Goal: Task Accomplishment & Management: Complete application form

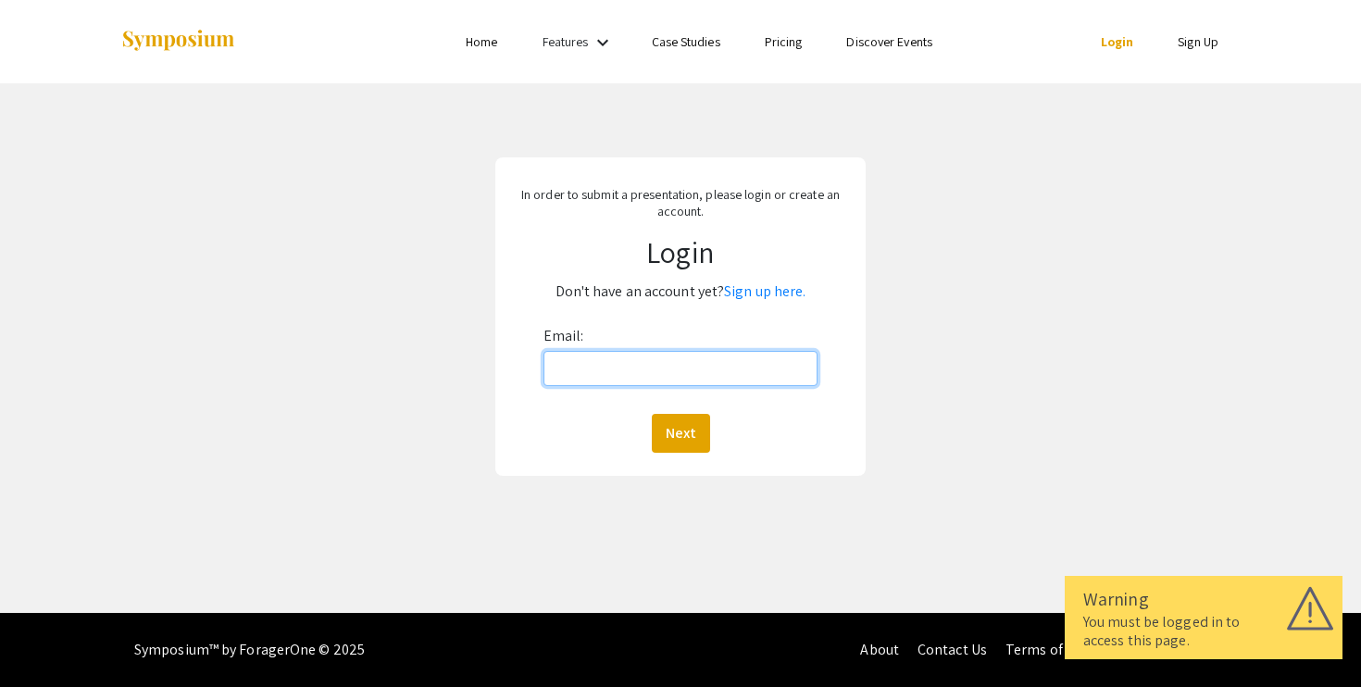
click at [634, 374] on input "Email:" at bounding box center [681, 368] width 275 height 35
type input "[EMAIL_ADDRESS][DOMAIN_NAME]"
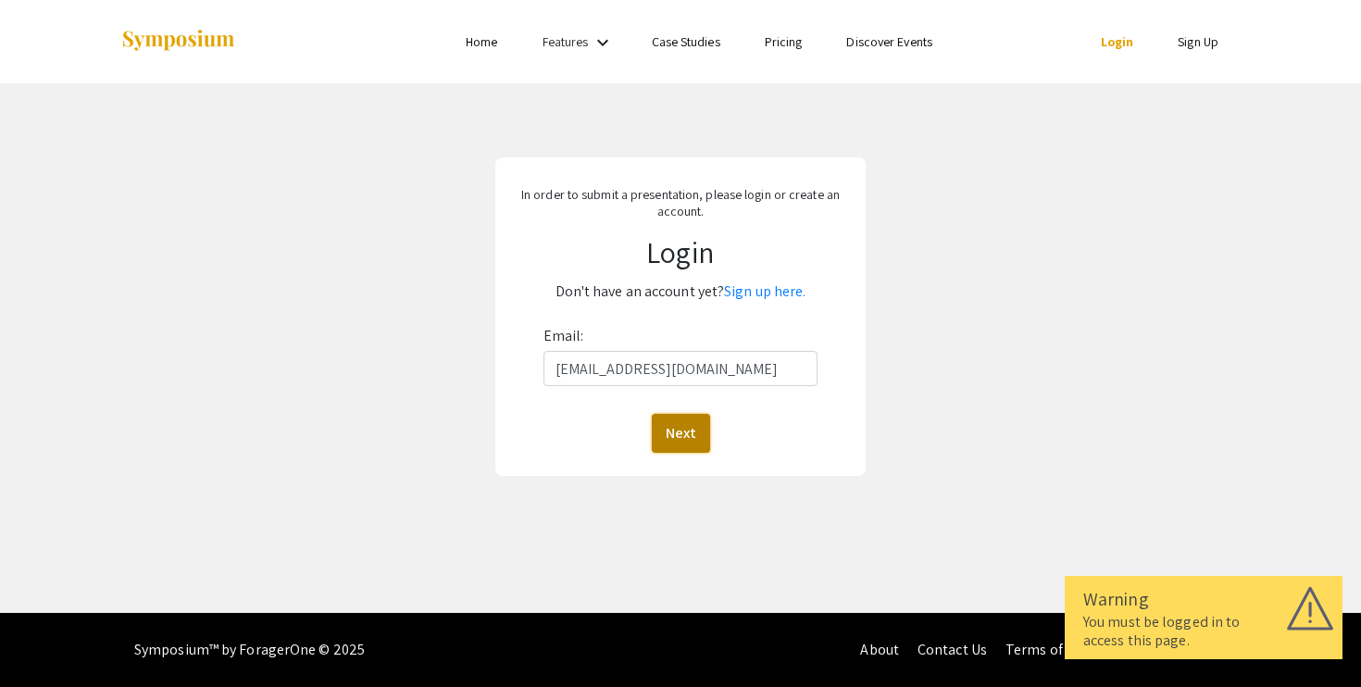
click at [678, 414] on button "Next" at bounding box center [681, 433] width 58 height 39
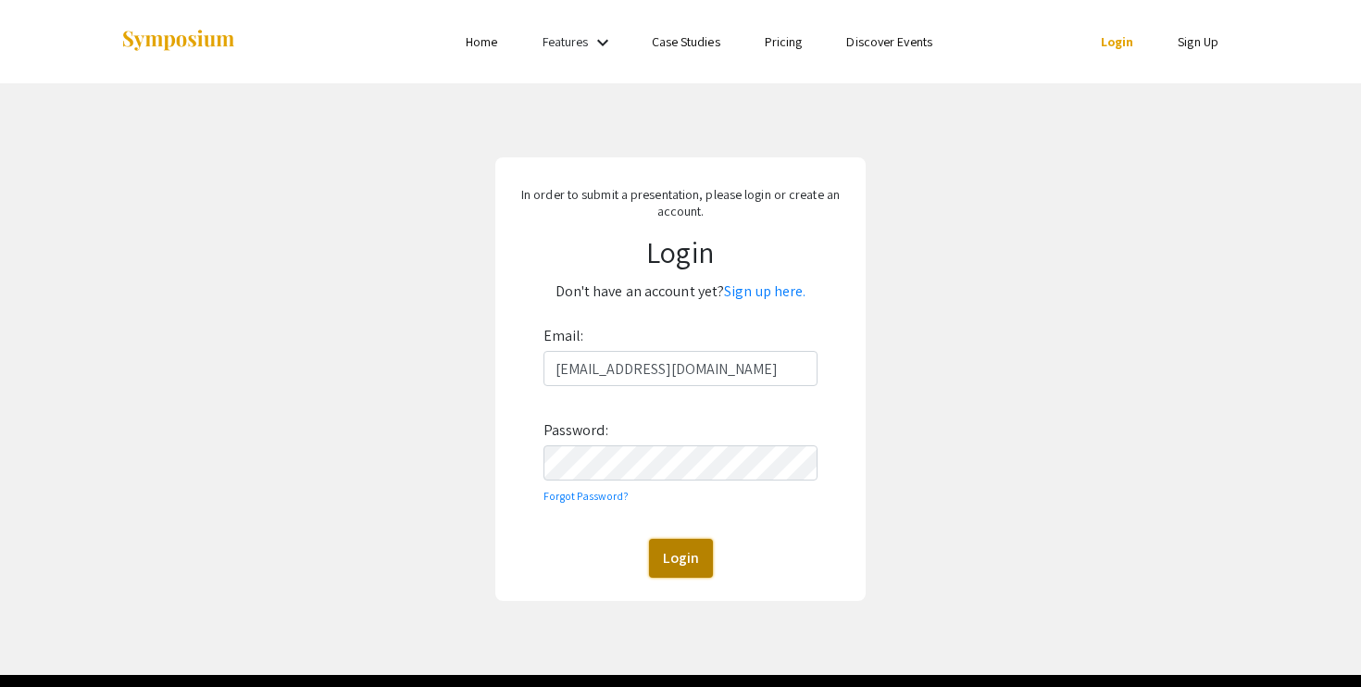
click at [680, 559] on button "Login" at bounding box center [681, 558] width 64 height 39
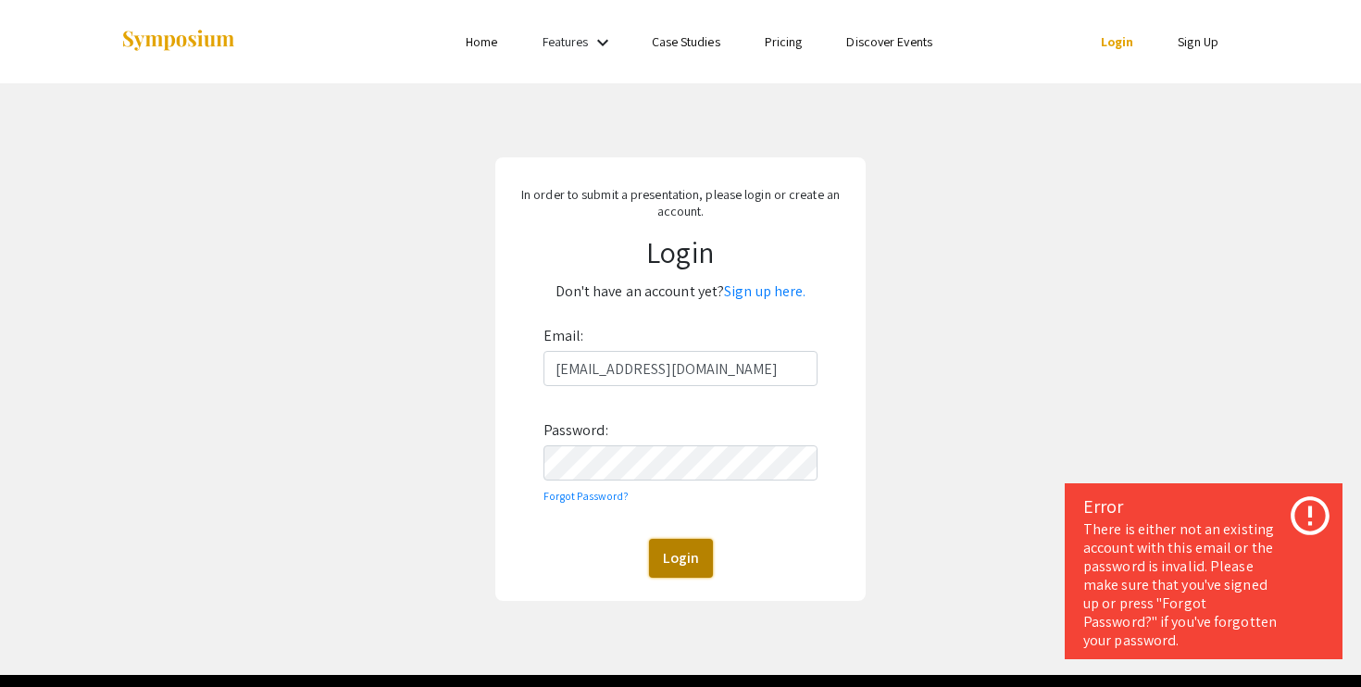
click at [670, 548] on button "Login" at bounding box center [681, 558] width 64 height 39
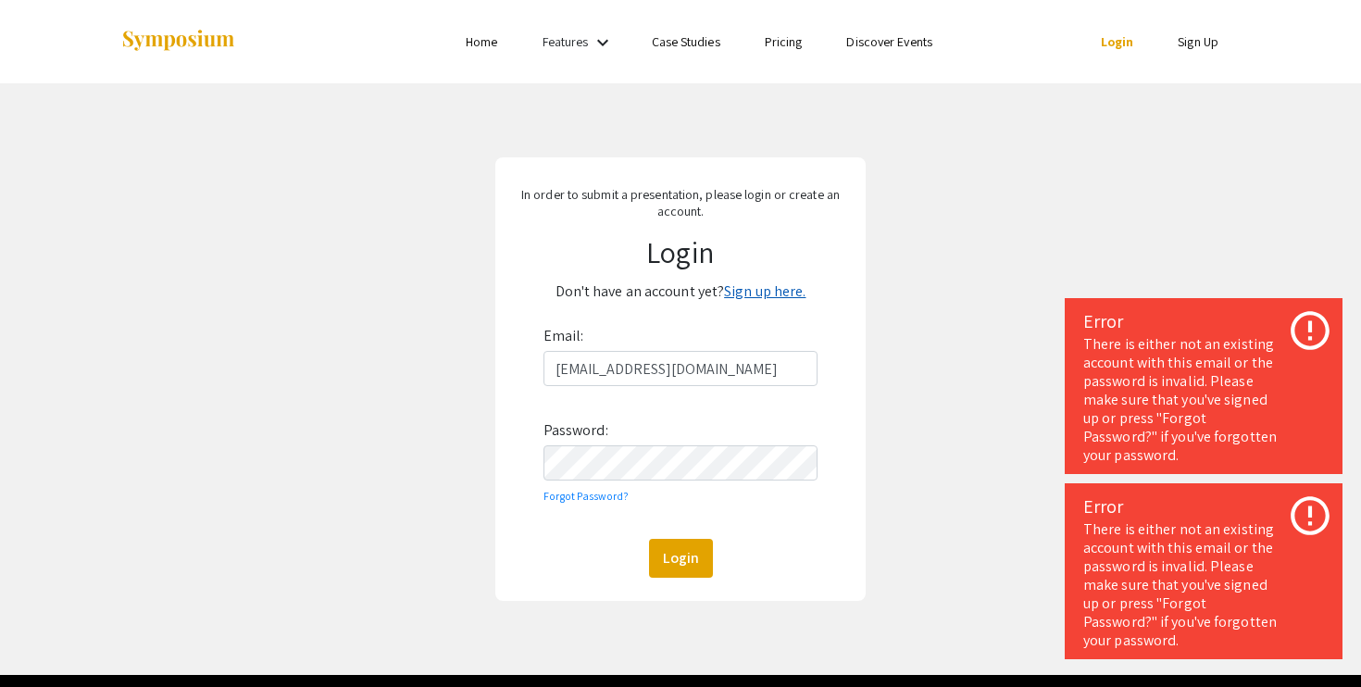
click at [771, 291] on link "Sign up here." at bounding box center [764, 291] width 81 height 19
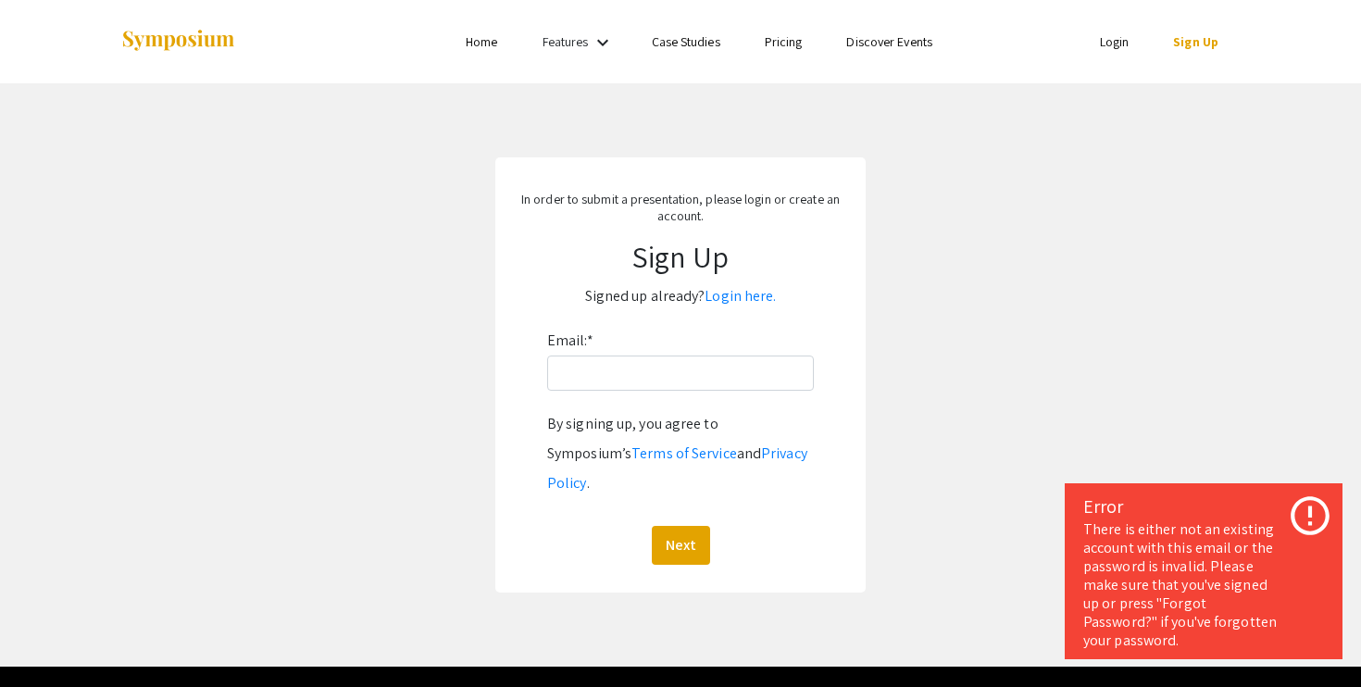
click at [631, 396] on div "Email: * By signing up, you agree to Symposium’s Terms of Service and Privacy P…" at bounding box center [680, 445] width 267 height 239
click at [627, 365] on input "Email: *" at bounding box center [680, 373] width 267 height 35
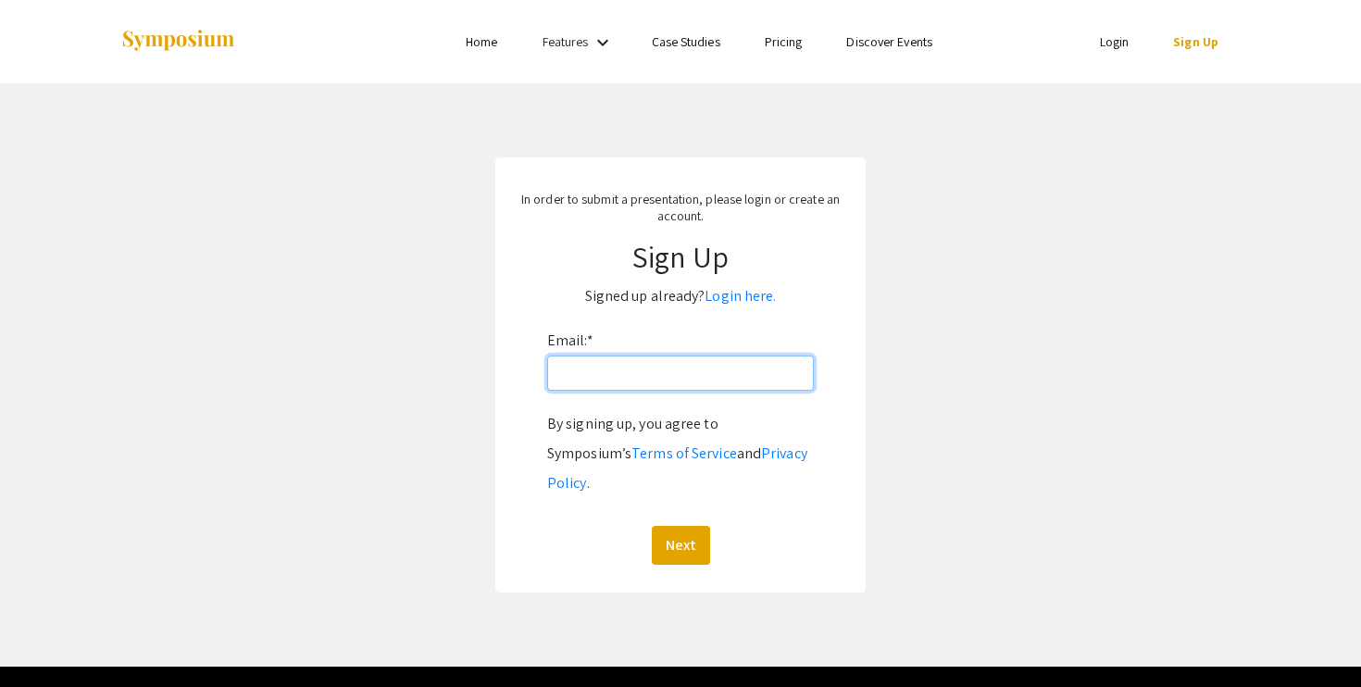
type input "[EMAIL_ADDRESS][DOMAIN_NAME]"
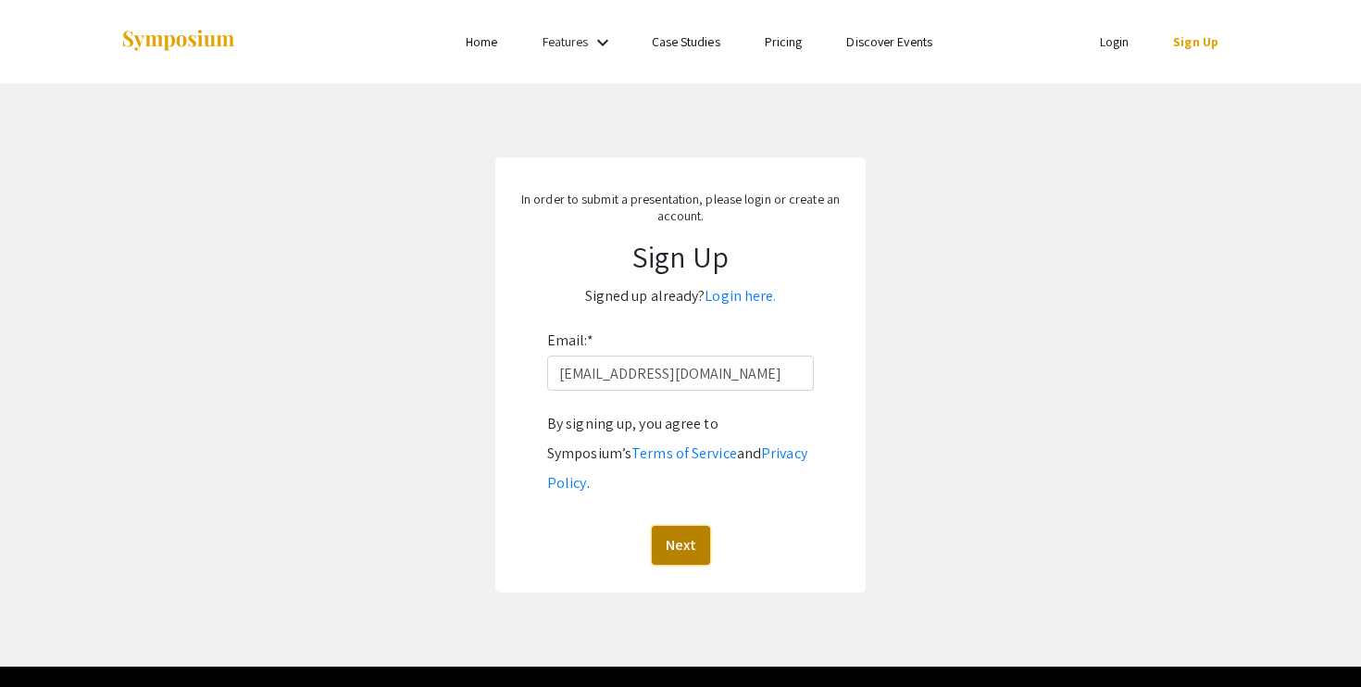
click at [686, 526] on button "Next" at bounding box center [681, 545] width 58 height 39
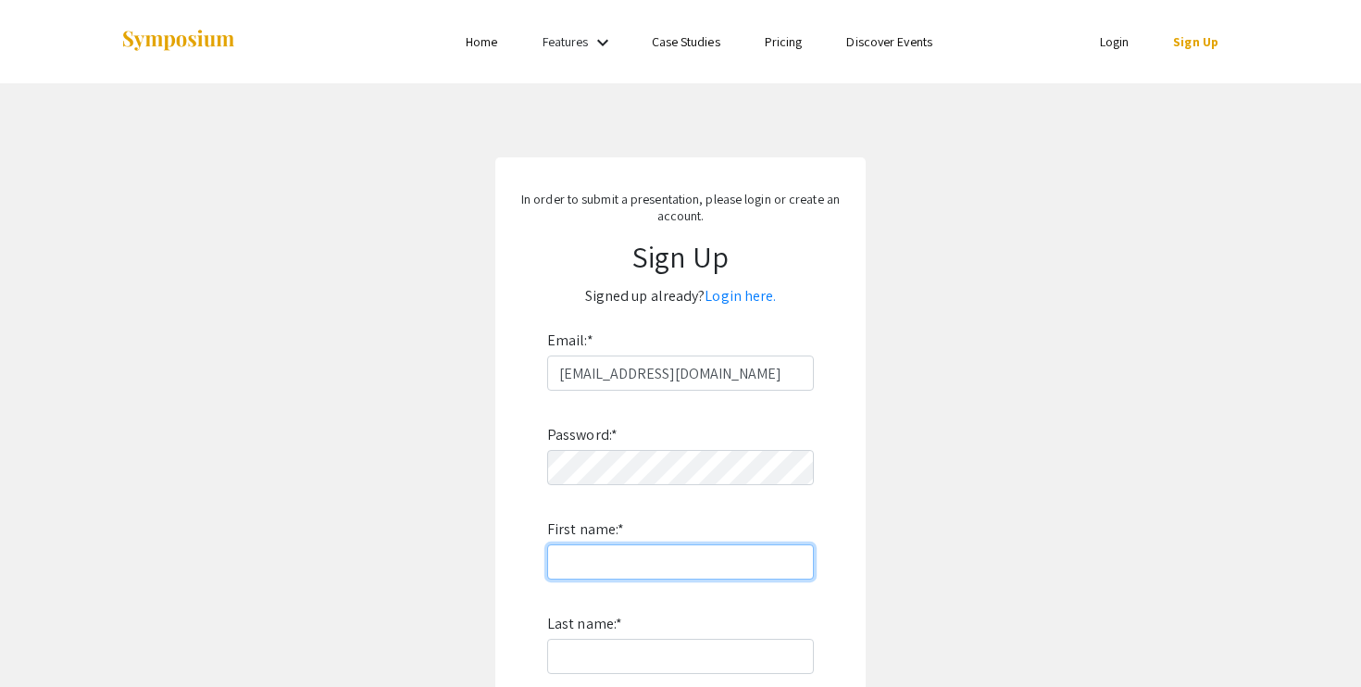
click at [588, 565] on input "First name: *" at bounding box center [680, 562] width 267 height 35
type input "Salaheddin"
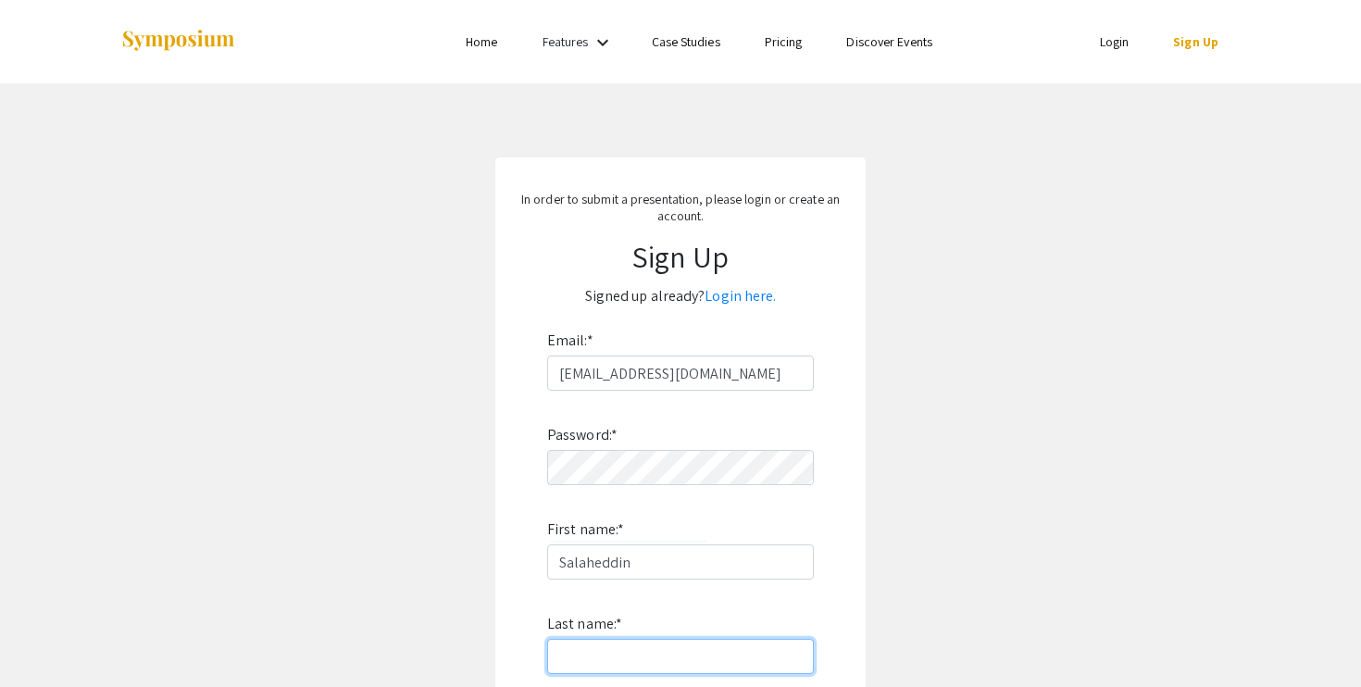
type input "Abunnaja"
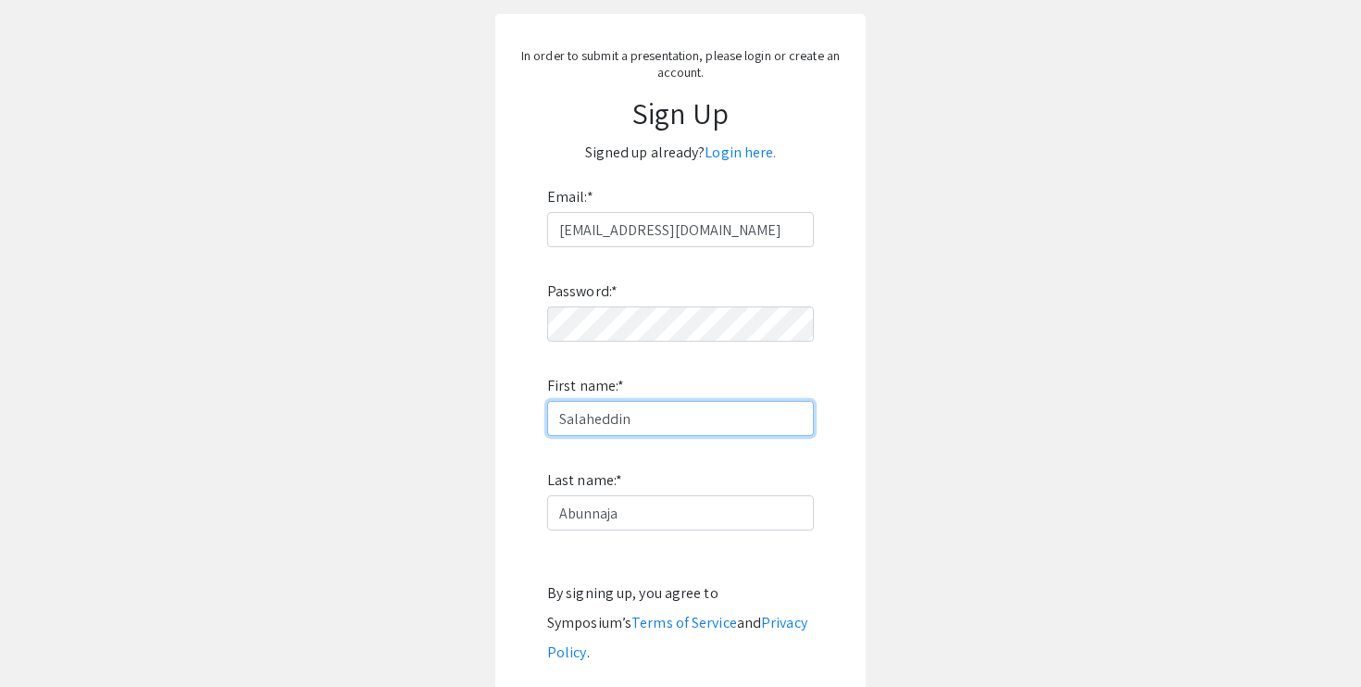
scroll to position [309, 0]
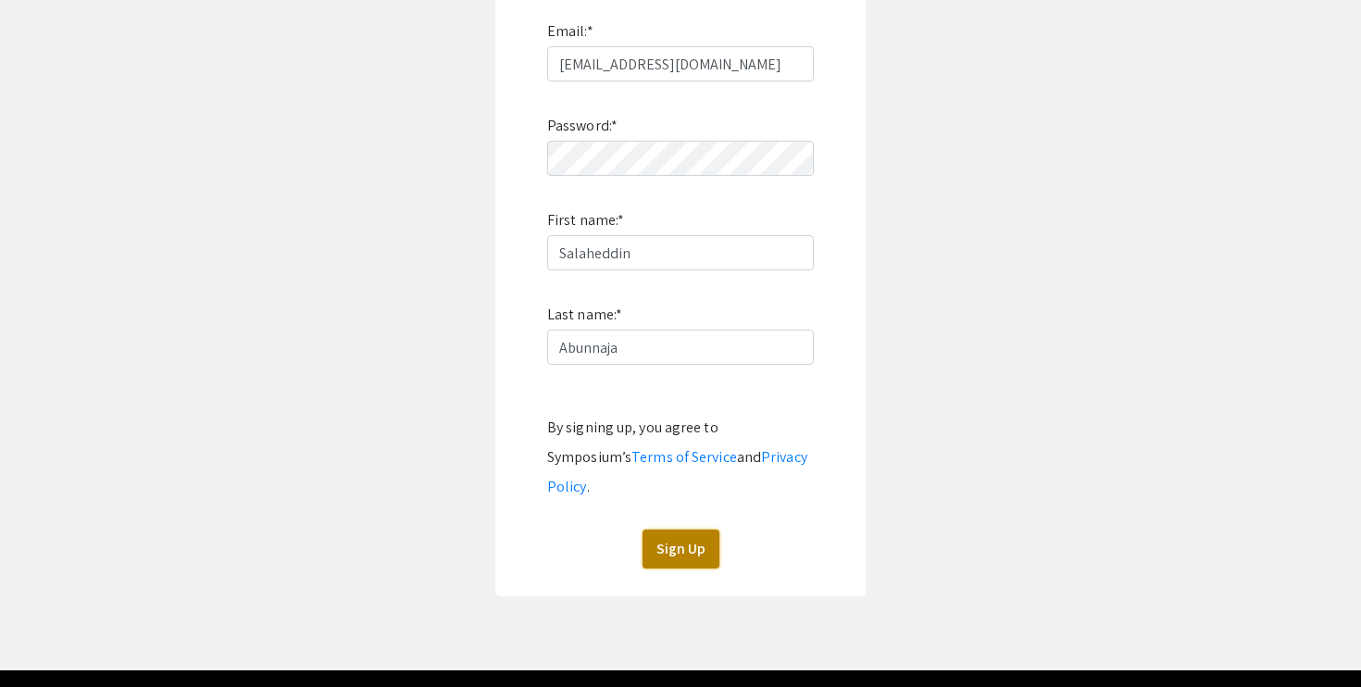
click at [674, 530] on button "Sign Up" at bounding box center [681, 549] width 77 height 39
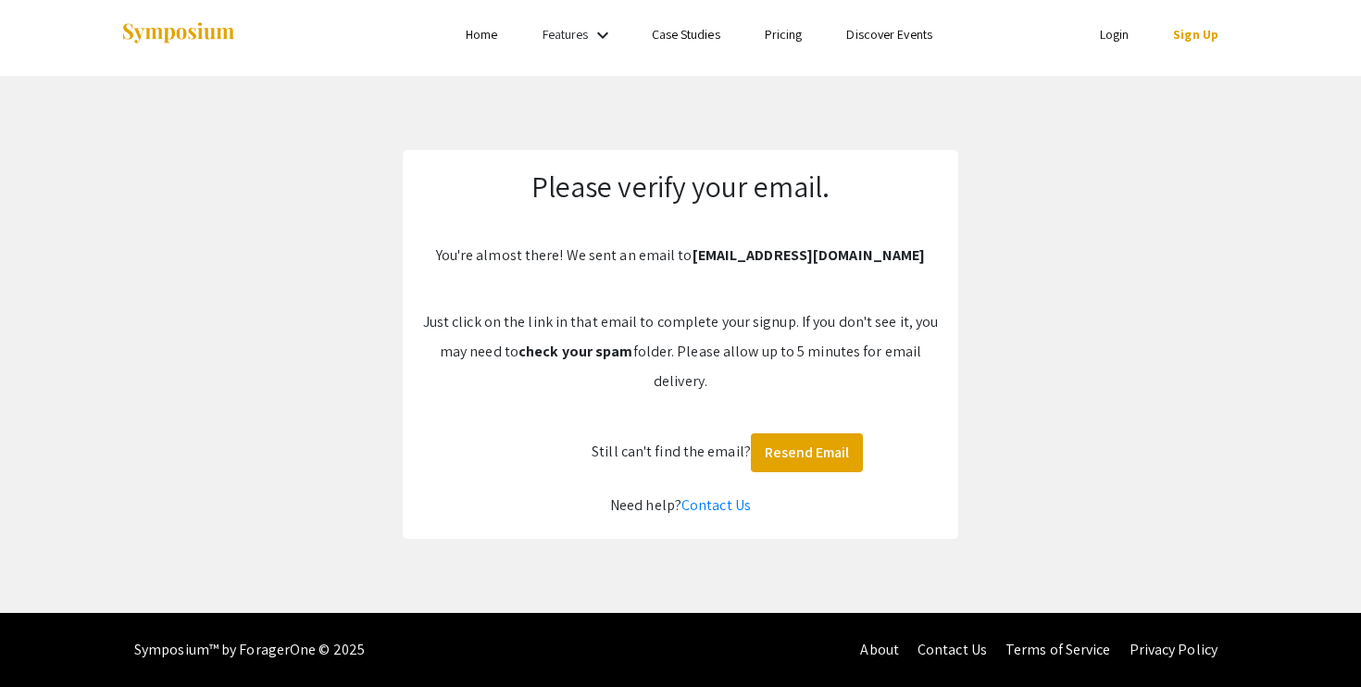
scroll to position [7, 0]
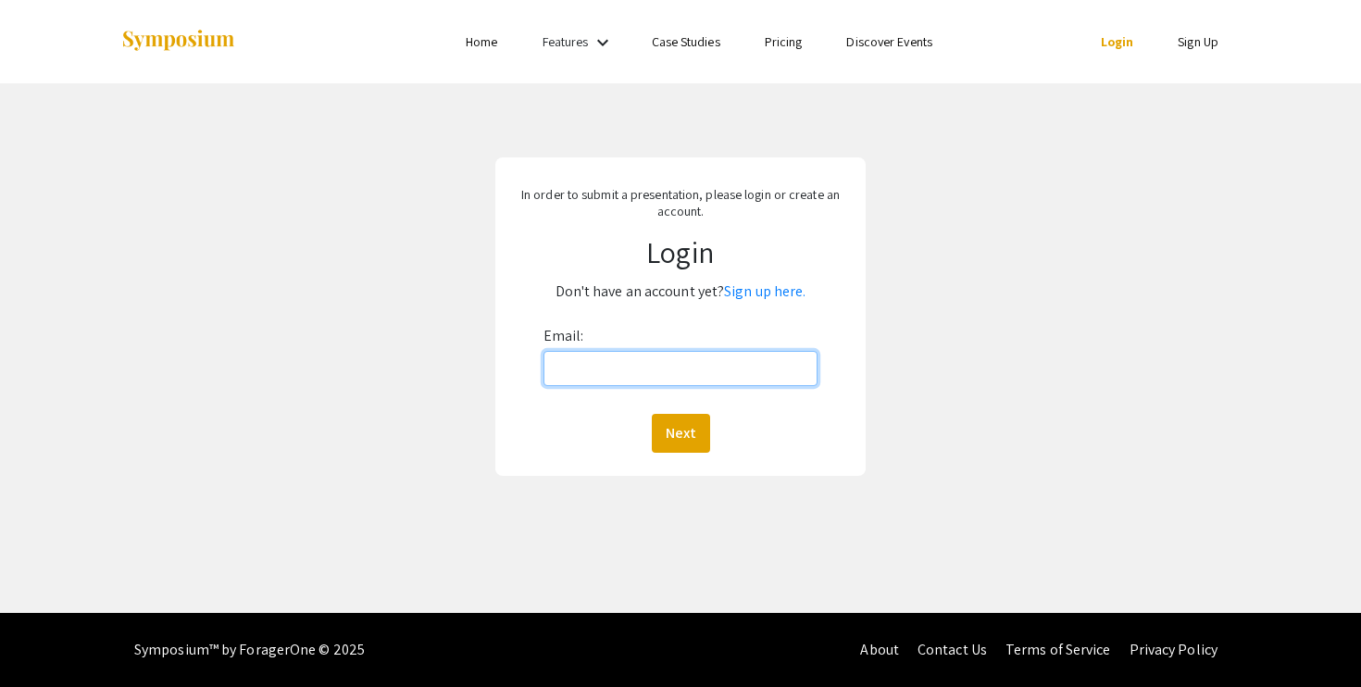
click at [573, 375] on input "Email:" at bounding box center [681, 368] width 275 height 35
type input "[EMAIL_ADDRESS][DOMAIN_NAME]"
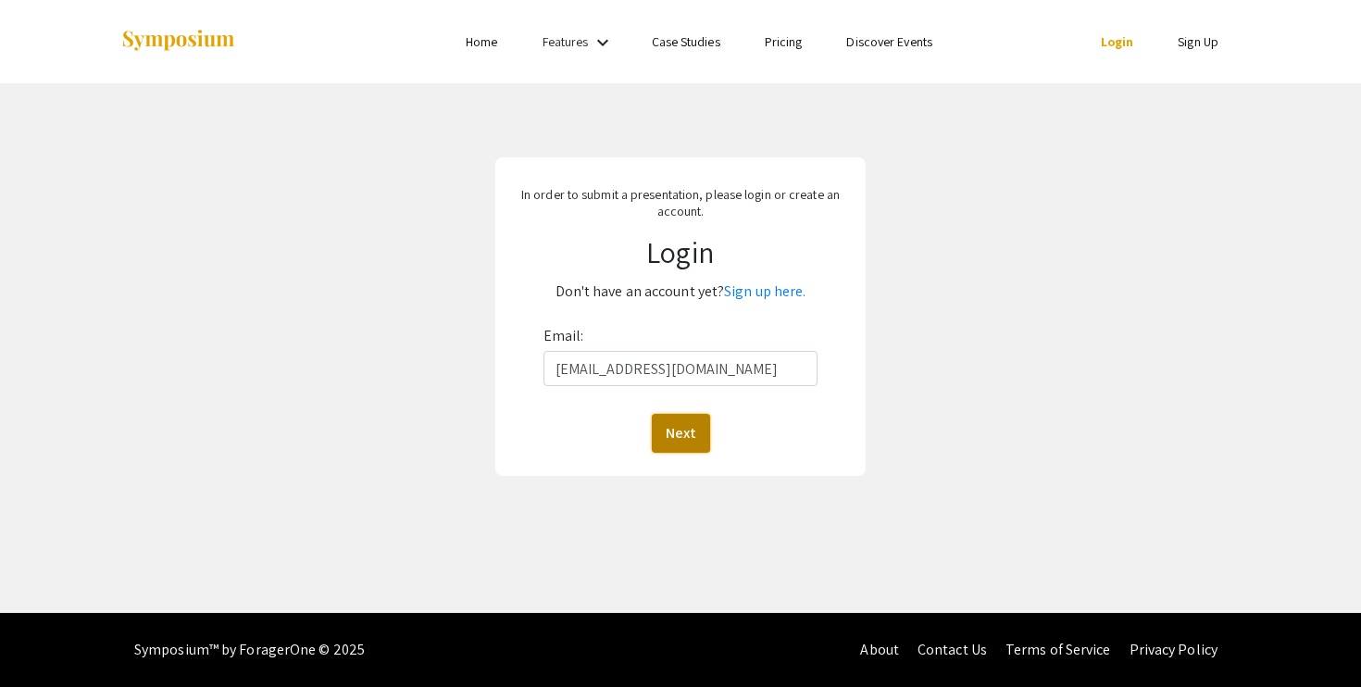
click at [676, 437] on button "Next" at bounding box center [681, 433] width 58 height 39
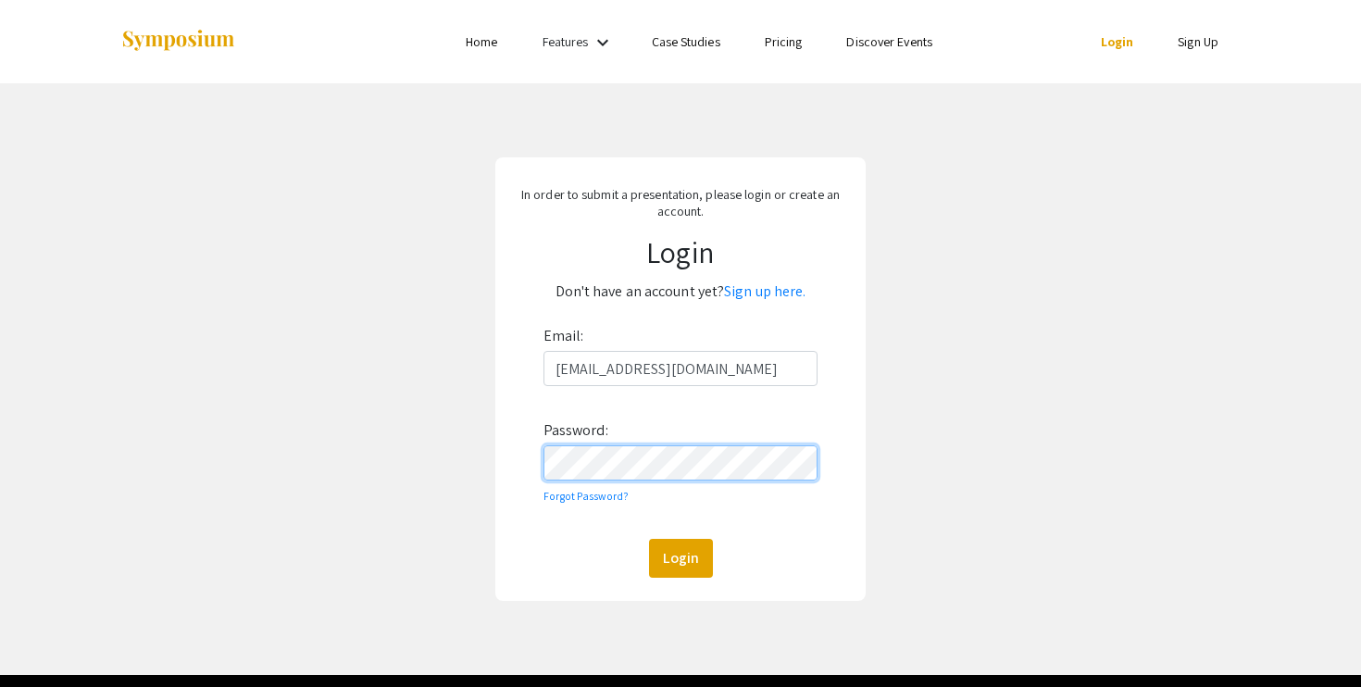
click at [649, 539] on button "Login" at bounding box center [681, 558] width 64 height 39
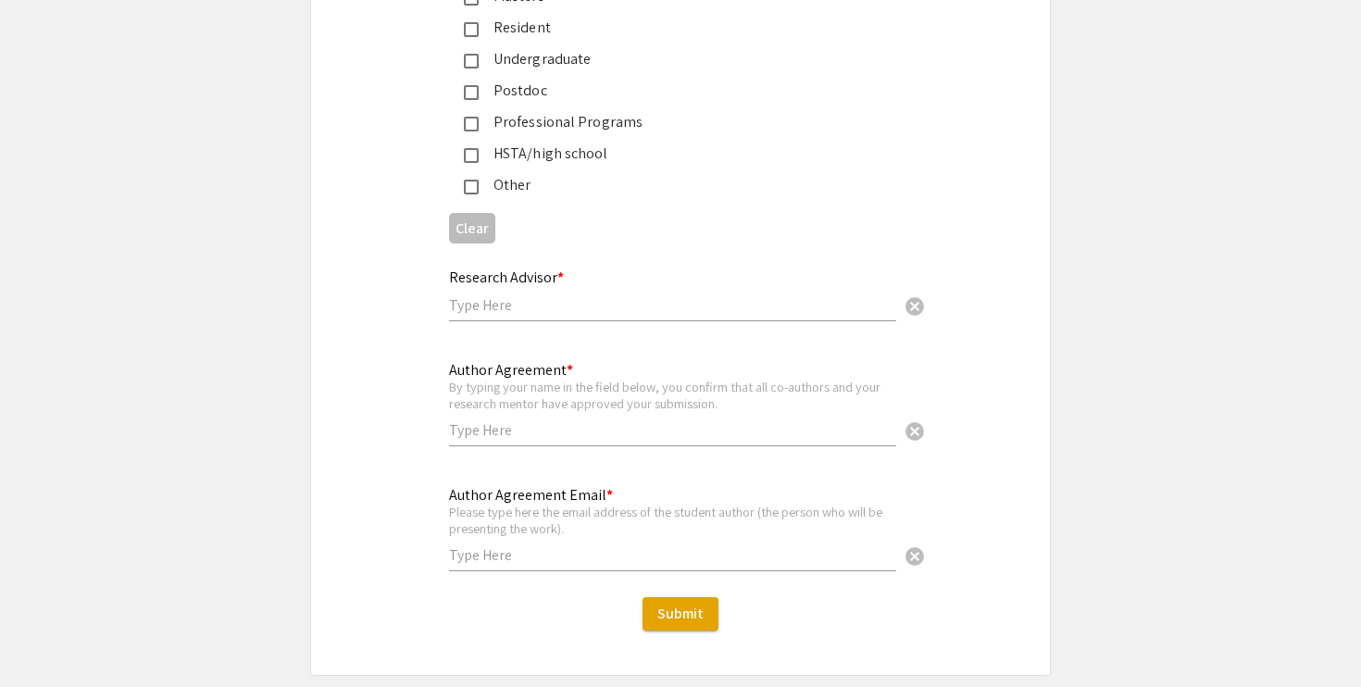
scroll to position [4611, 0]
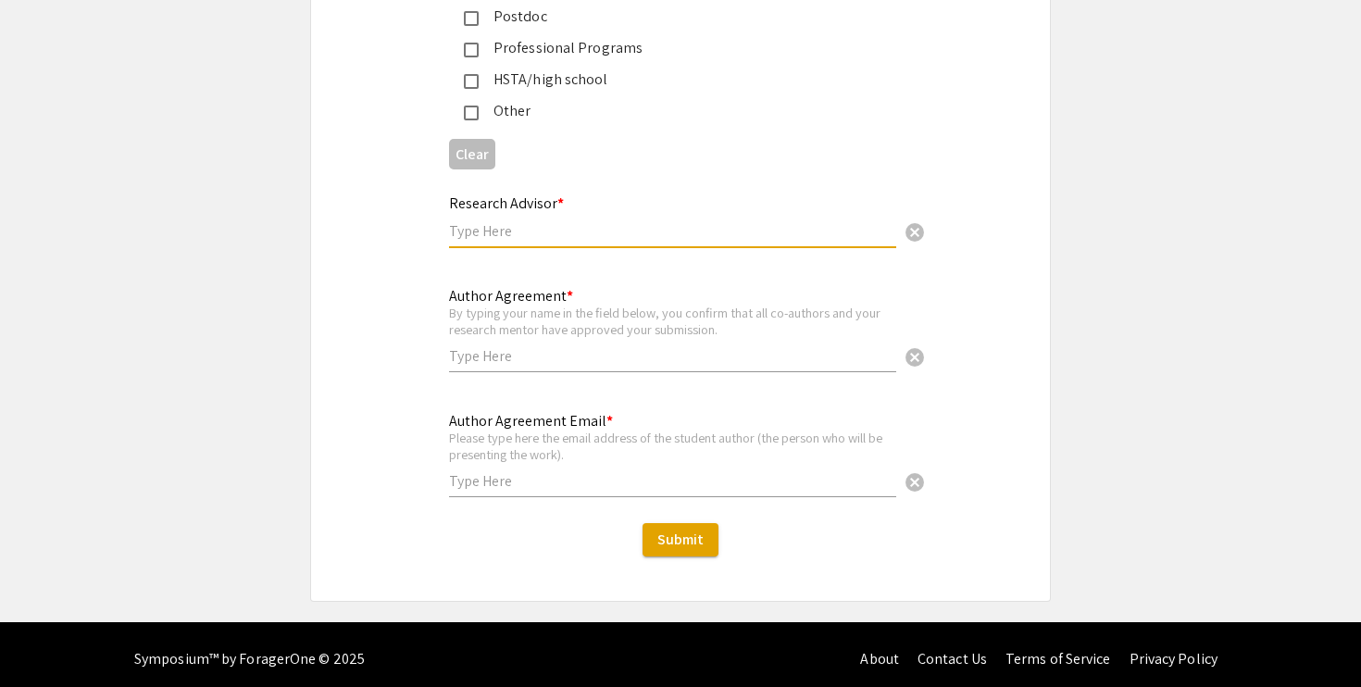
click at [561, 221] on input "text" at bounding box center [672, 230] width 447 height 19
click at [520, 333] on div "Author Agreement * By typing your name in the field below, you confirm that all…" at bounding box center [672, 320] width 447 height 103
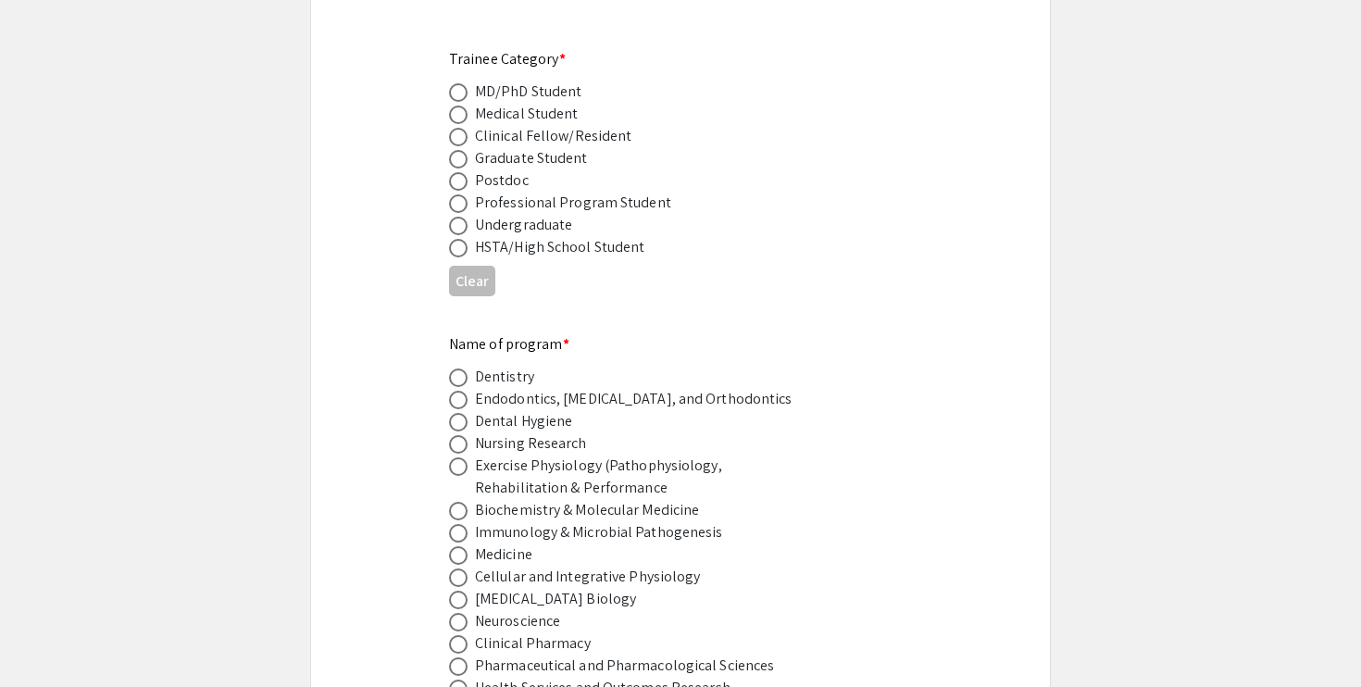
scroll to position [0, 0]
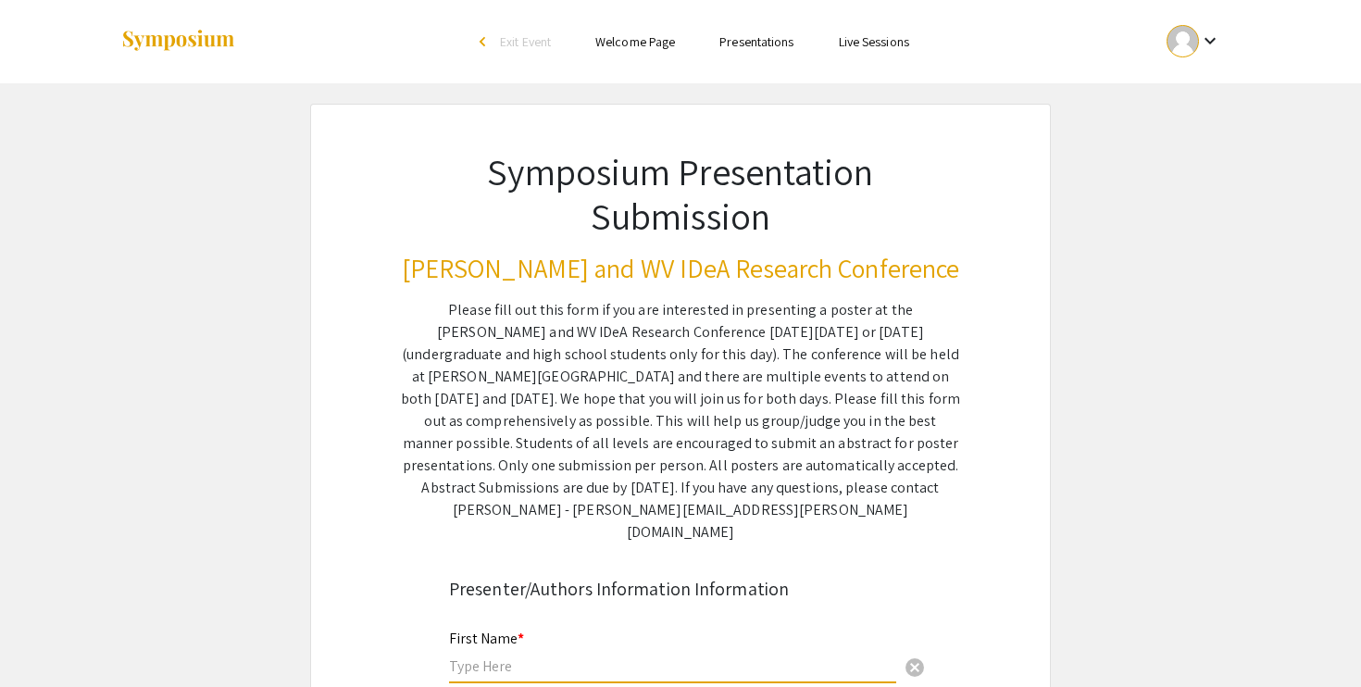
click at [490, 657] on input "text" at bounding box center [672, 666] width 447 height 19
type input "Salaheddin"
type input "Abunnaja"
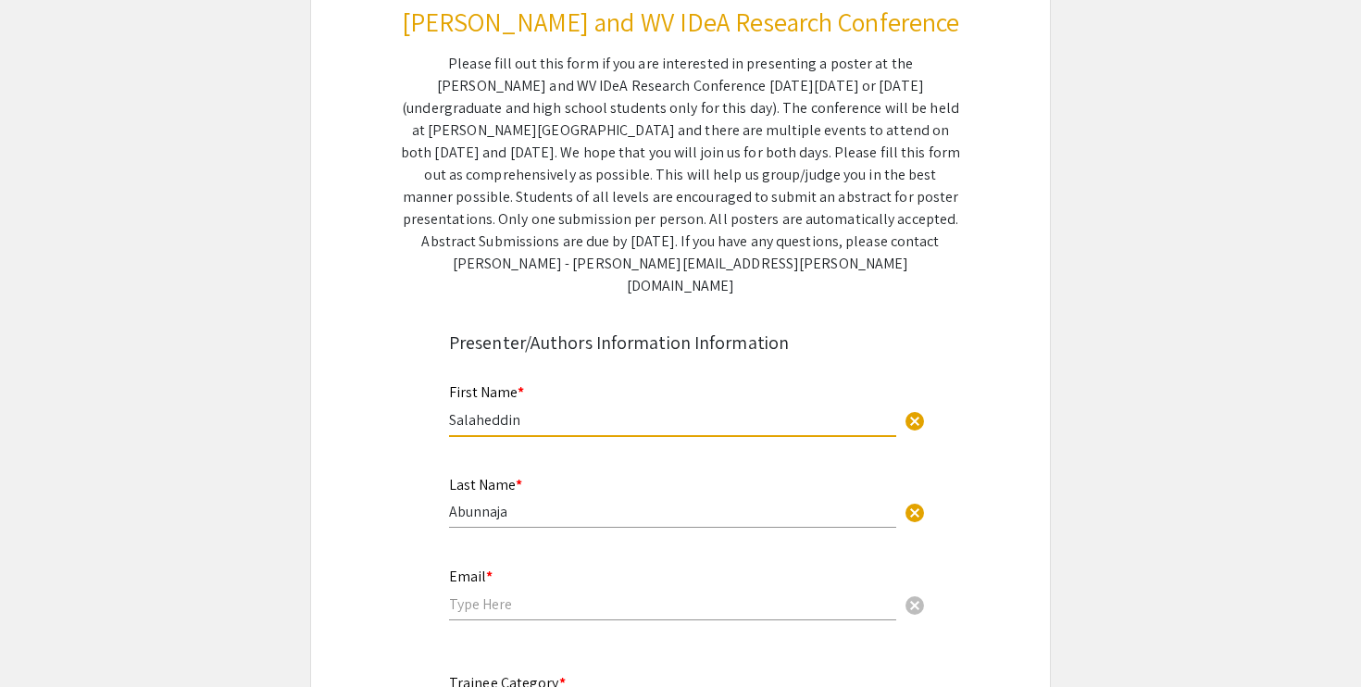
scroll to position [285, 0]
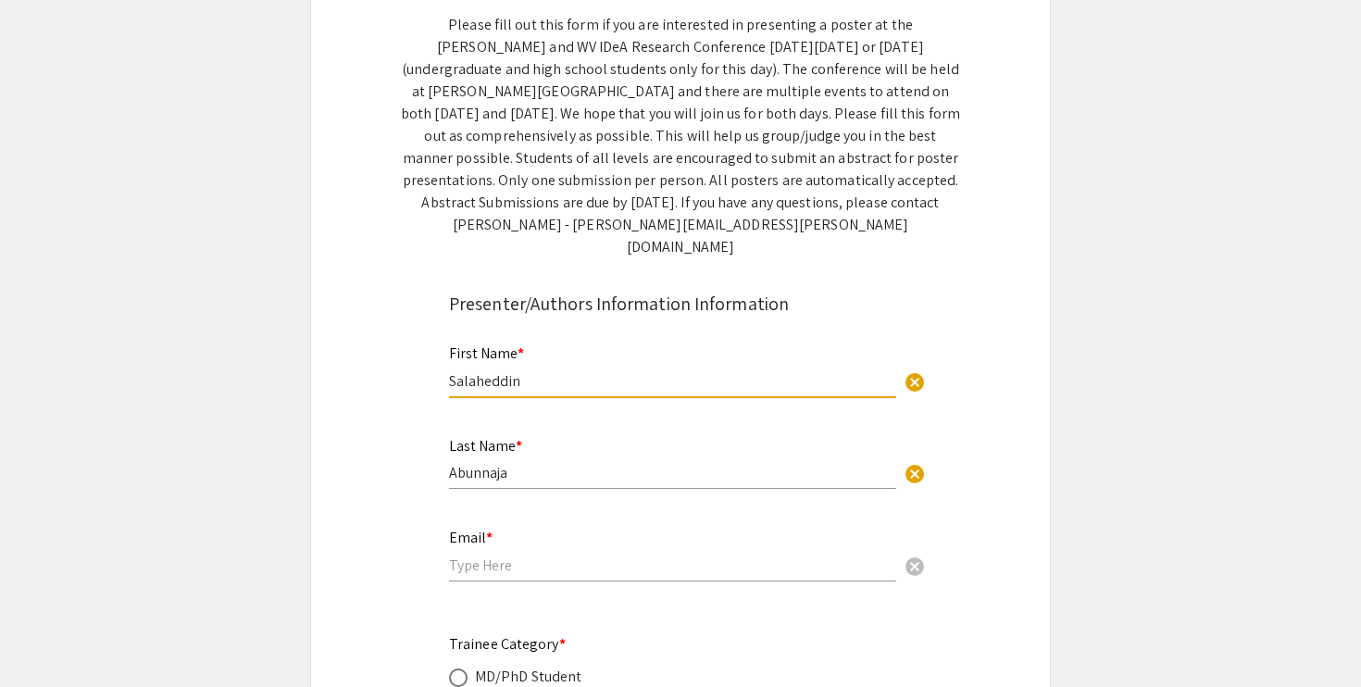
click at [485, 556] on input "email" at bounding box center [672, 565] width 447 height 19
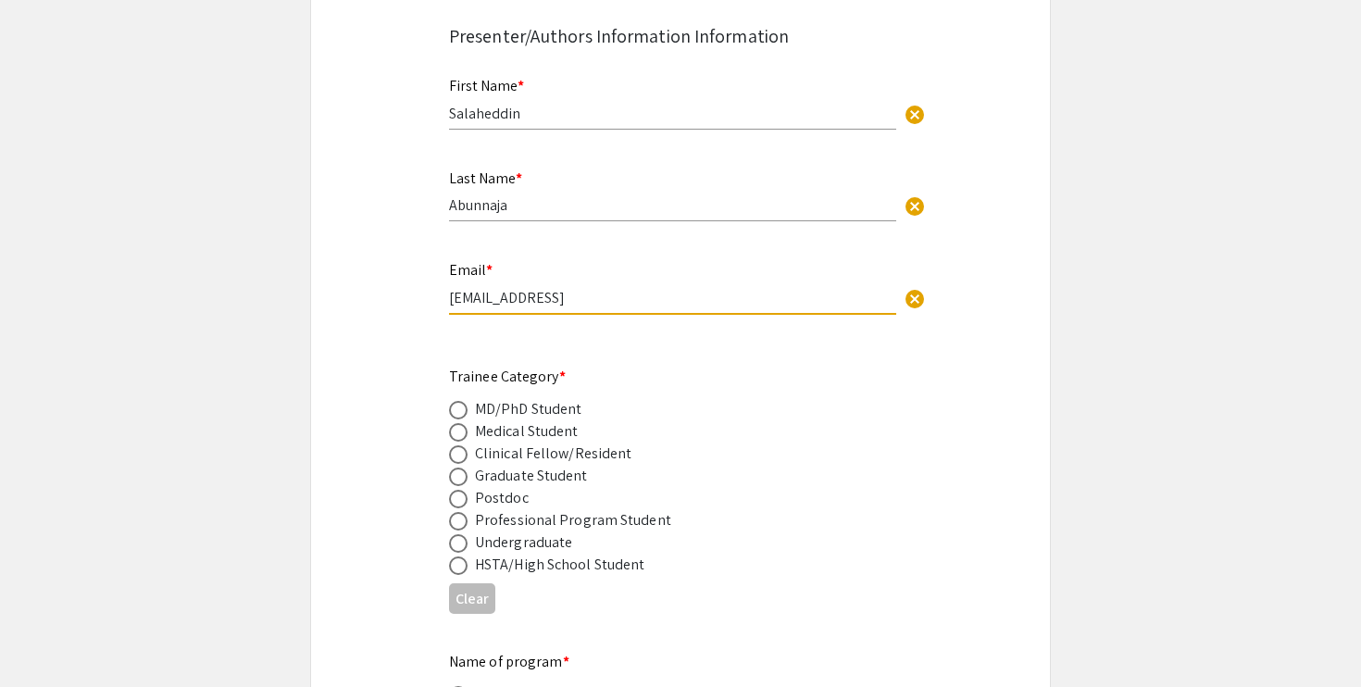
scroll to position [570, 0]
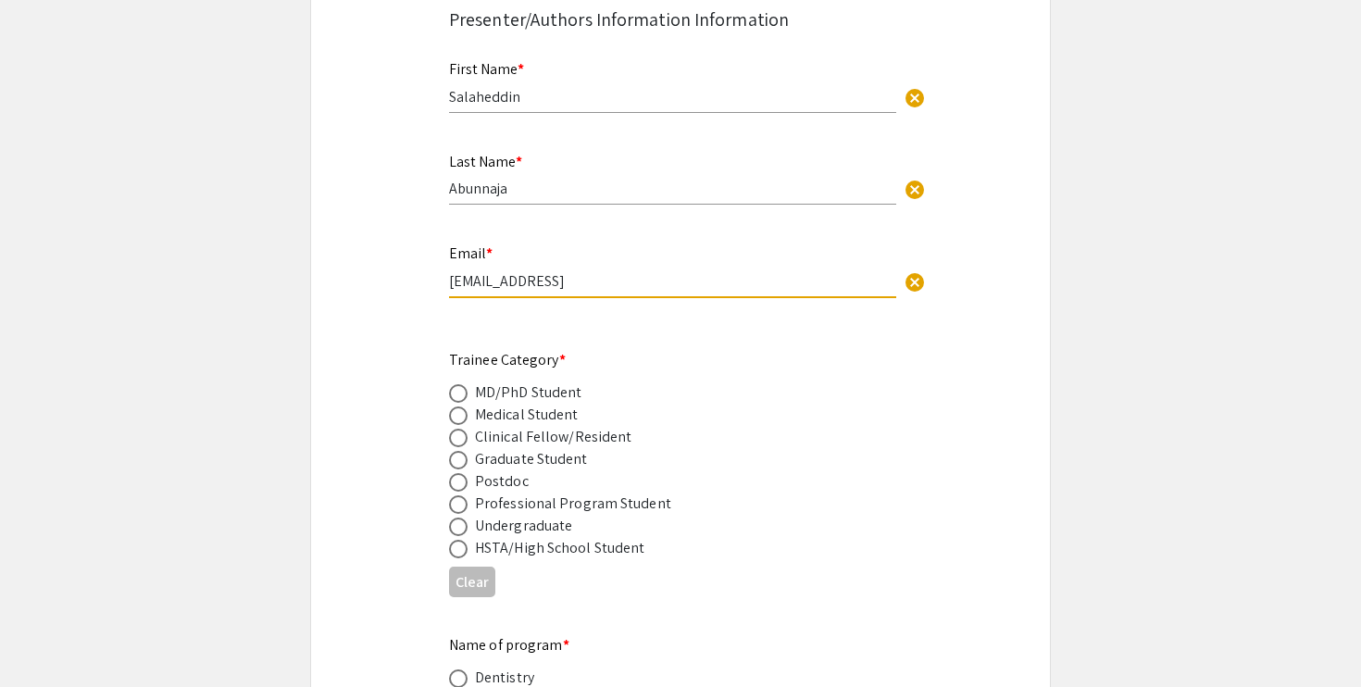
type input "[EMAIL_ADDRESS]"
click at [462, 518] on span at bounding box center [458, 527] width 19 height 19
click at [462, 518] on input "radio" at bounding box center [458, 527] width 19 height 19
radio input "true"
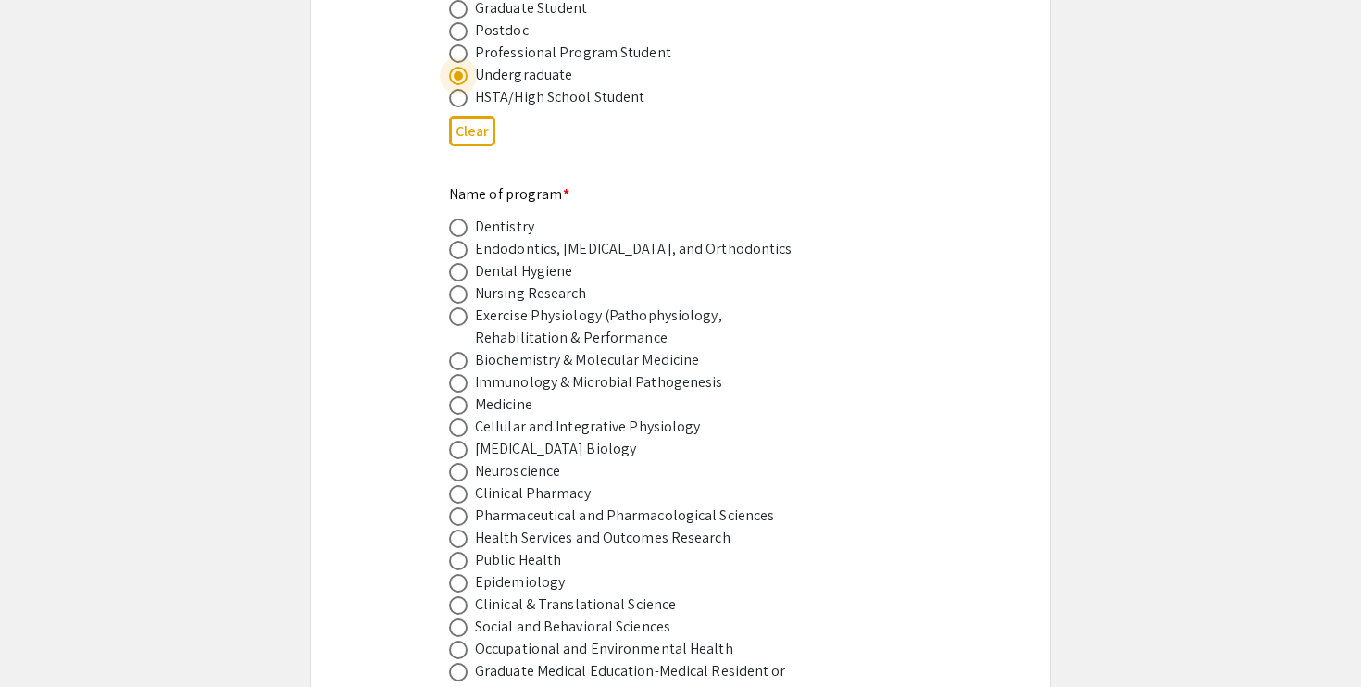
scroll to position [1022, 0]
click at [461, 395] on span at bounding box center [458, 404] width 19 height 19
click at [461, 395] on input "radio" at bounding box center [458, 404] width 19 height 19
radio input "true"
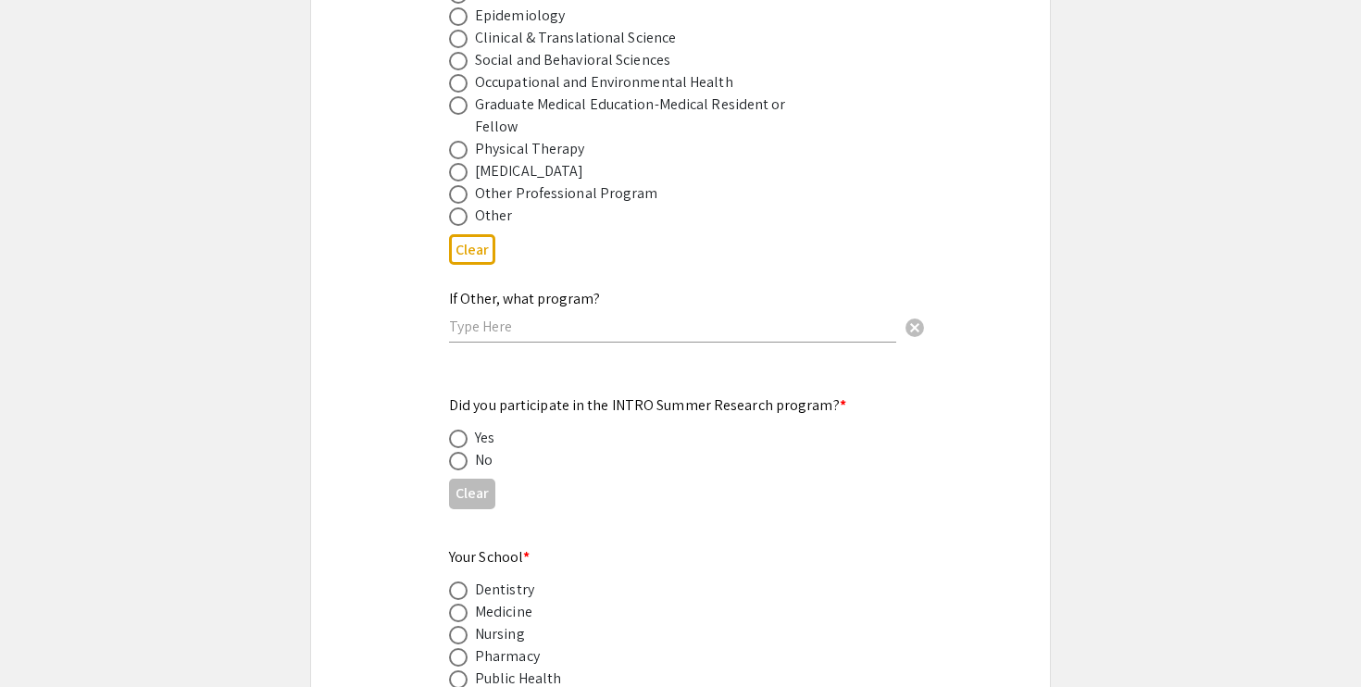
scroll to position [1588, 0]
click at [462, 451] on span at bounding box center [458, 460] width 19 height 19
click at [462, 451] on input "radio" at bounding box center [458, 460] width 19 height 19
radio input "true"
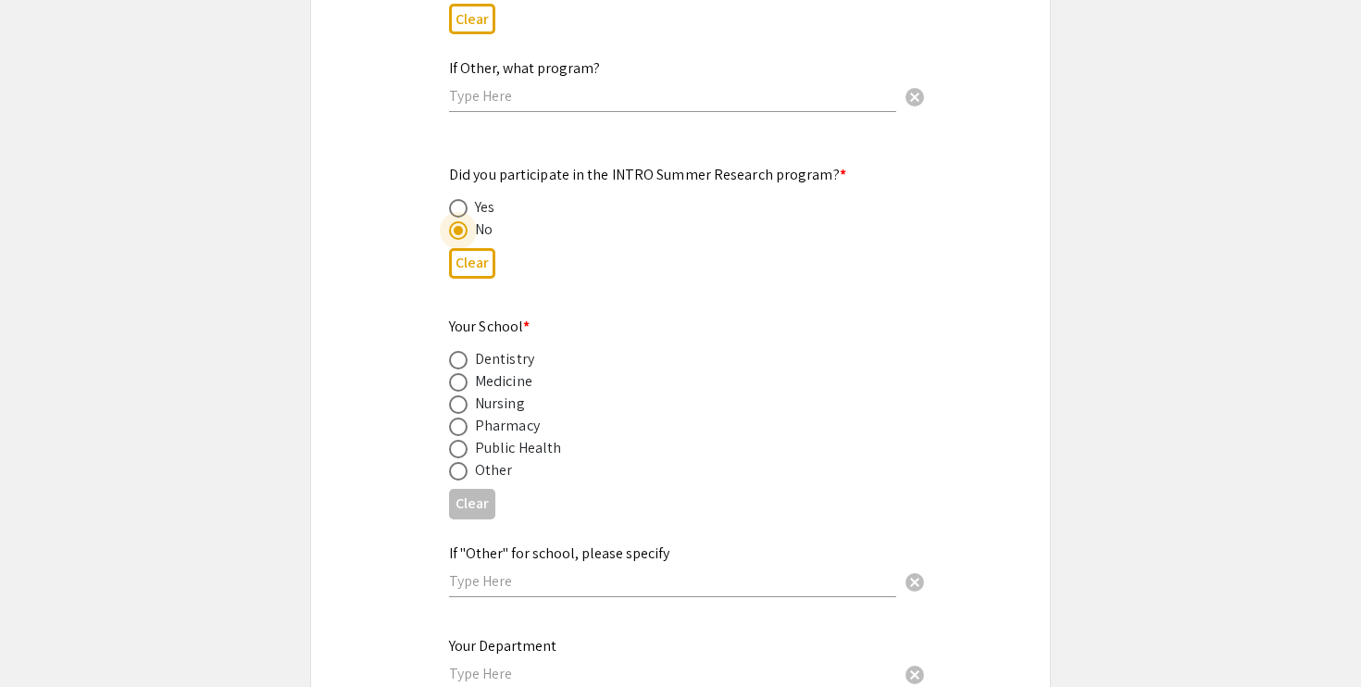
scroll to position [1833, 0]
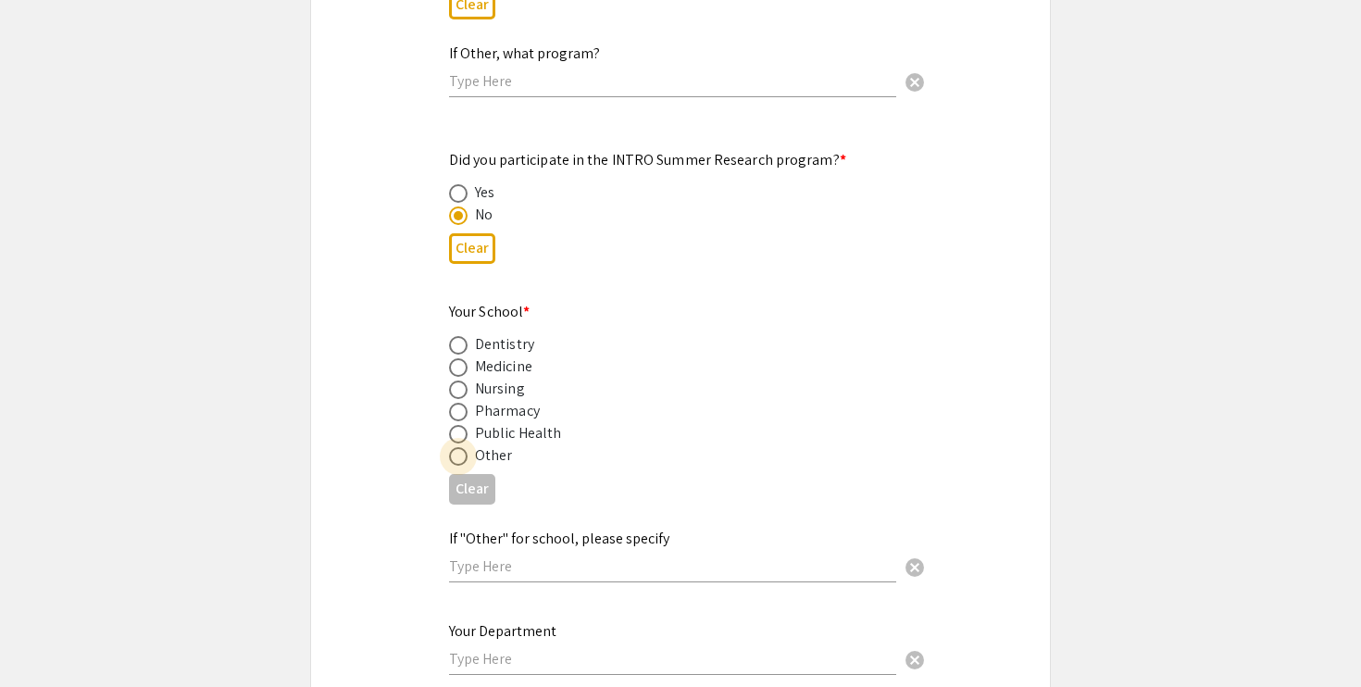
click at [457, 447] on span at bounding box center [458, 456] width 19 height 19
click at [457, 447] on input "radio" at bounding box center [458, 456] width 19 height 19
radio input "true"
click at [529, 557] on input "text" at bounding box center [672, 566] width 447 height 19
type input "Biology undergraduate"
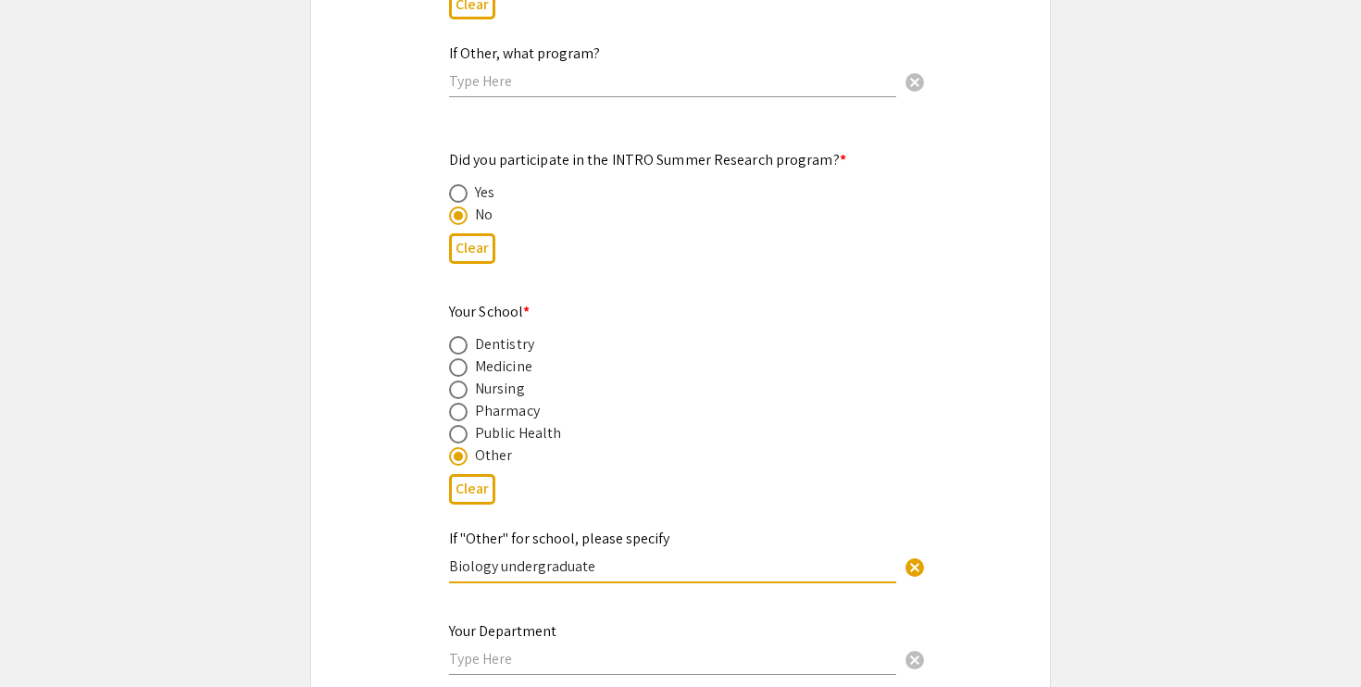
click at [486, 651] on input "text" at bounding box center [672, 658] width 447 height 19
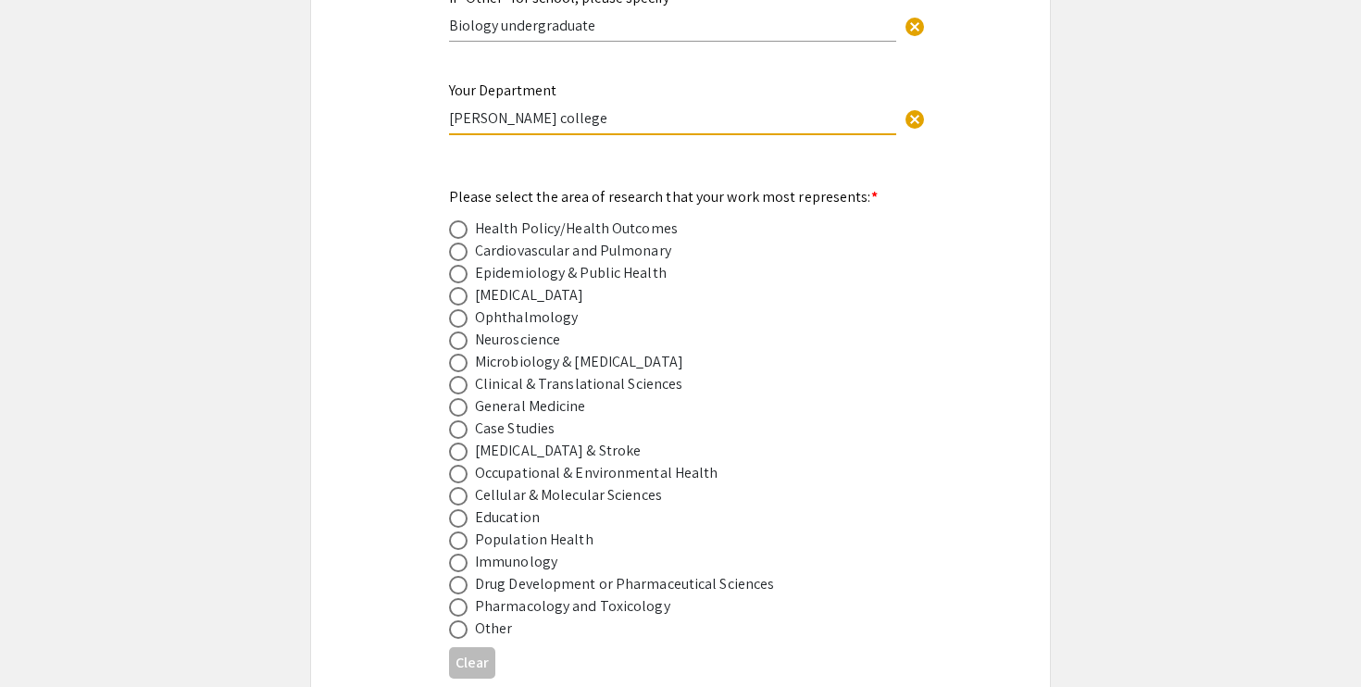
scroll to position [2368, 0]
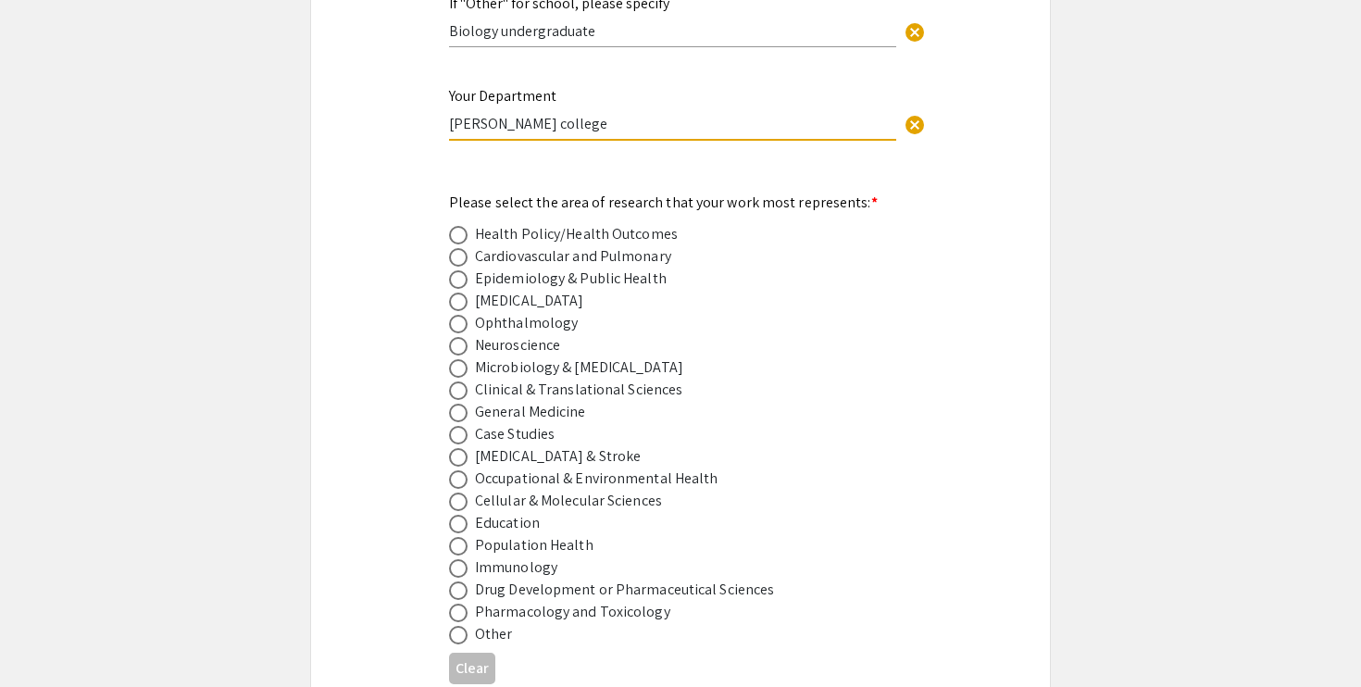
type input "[PERSON_NAME] college"
click at [459, 382] on span at bounding box center [458, 391] width 19 height 19
click at [459, 382] on input "radio" at bounding box center [458, 391] width 19 height 19
radio input "true"
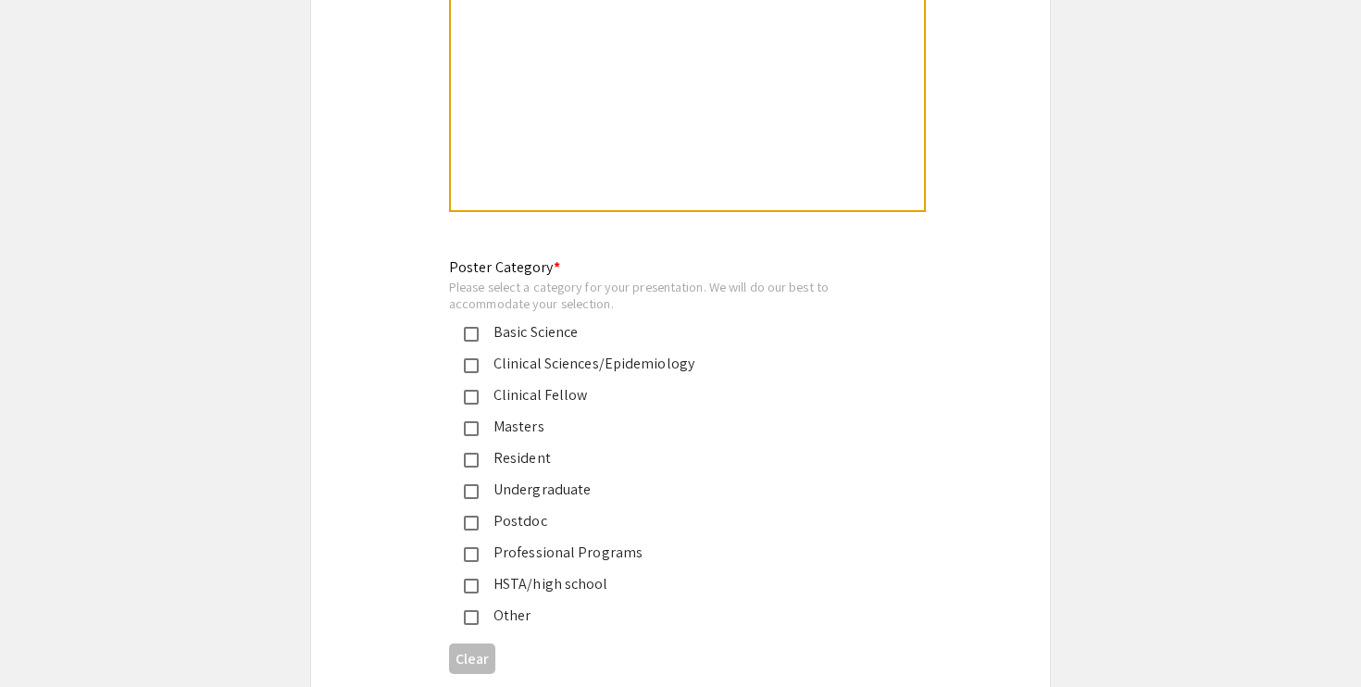
scroll to position [4141, 0]
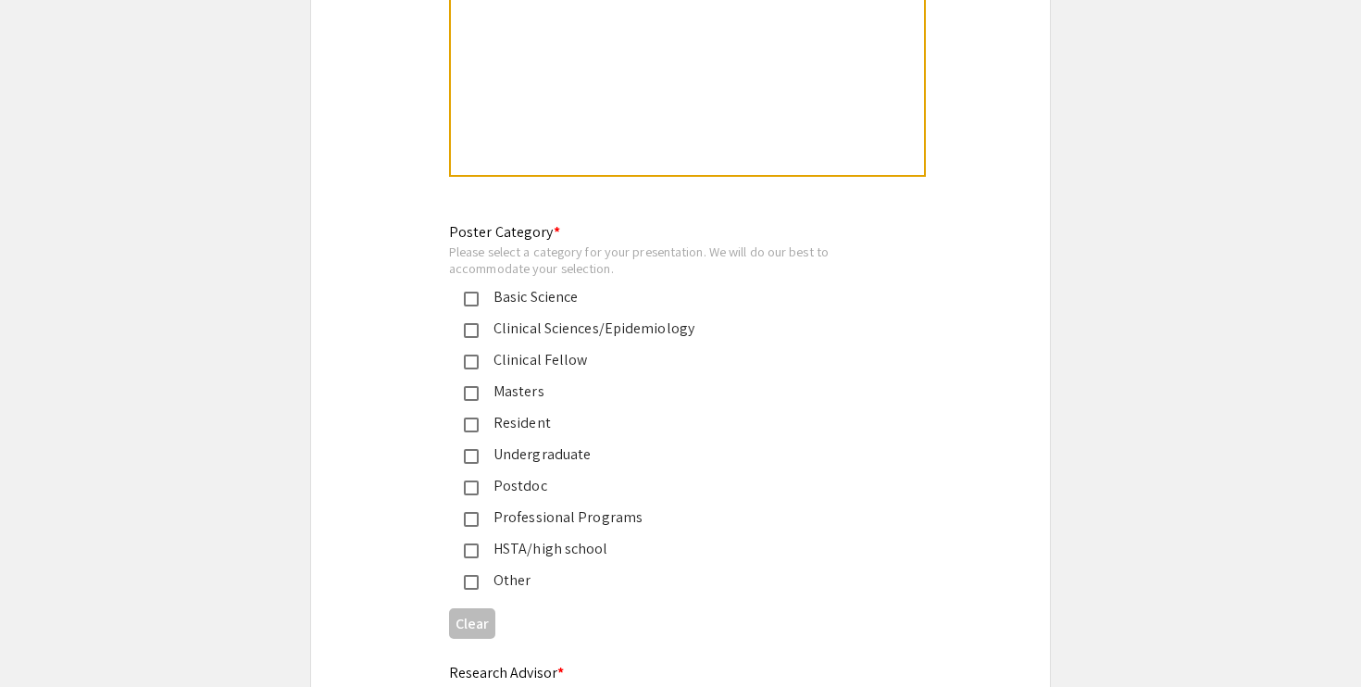
click at [474, 323] on mat-pseudo-checkbox at bounding box center [471, 330] width 15 height 15
click at [475, 449] on mat-pseudo-checkbox at bounding box center [471, 456] width 15 height 15
click at [481, 321] on div "Clinical Sciences/Epidemiology" at bounding box center [673, 329] width 389 height 22
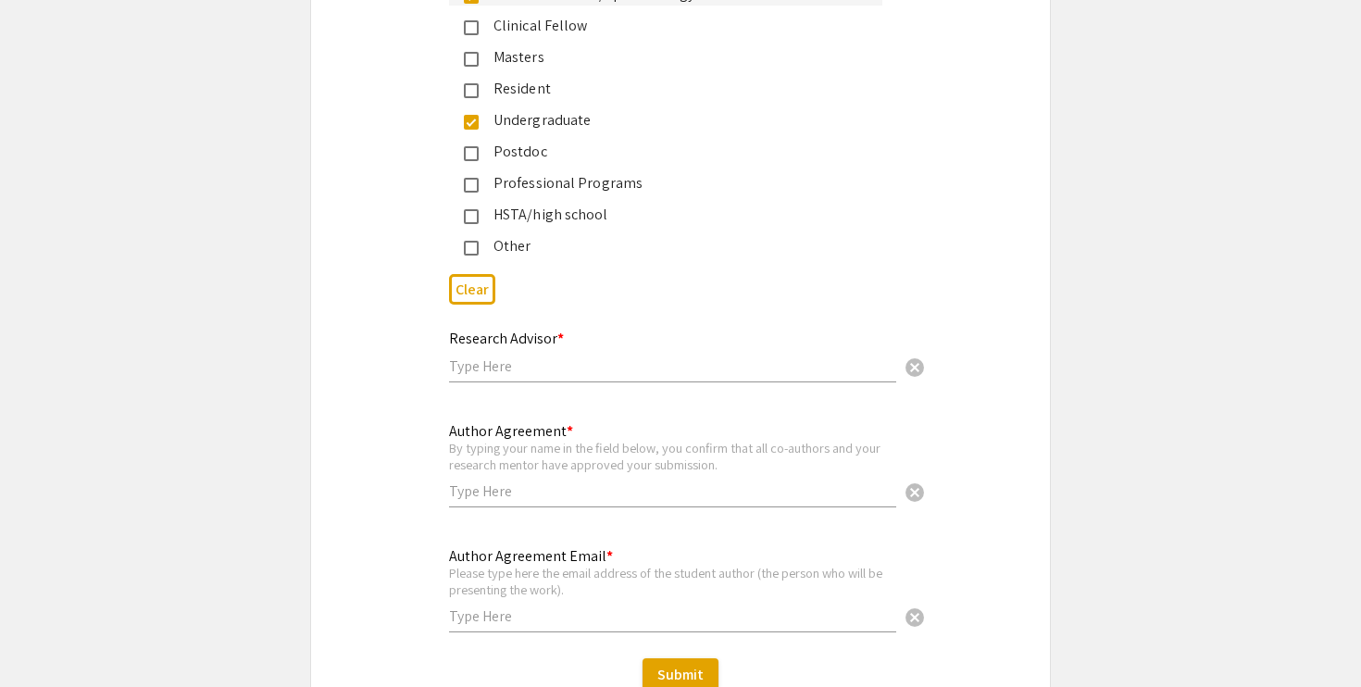
scroll to position [4479, 0]
click at [515, 355] on input "text" at bounding box center [672, 362] width 447 height 19
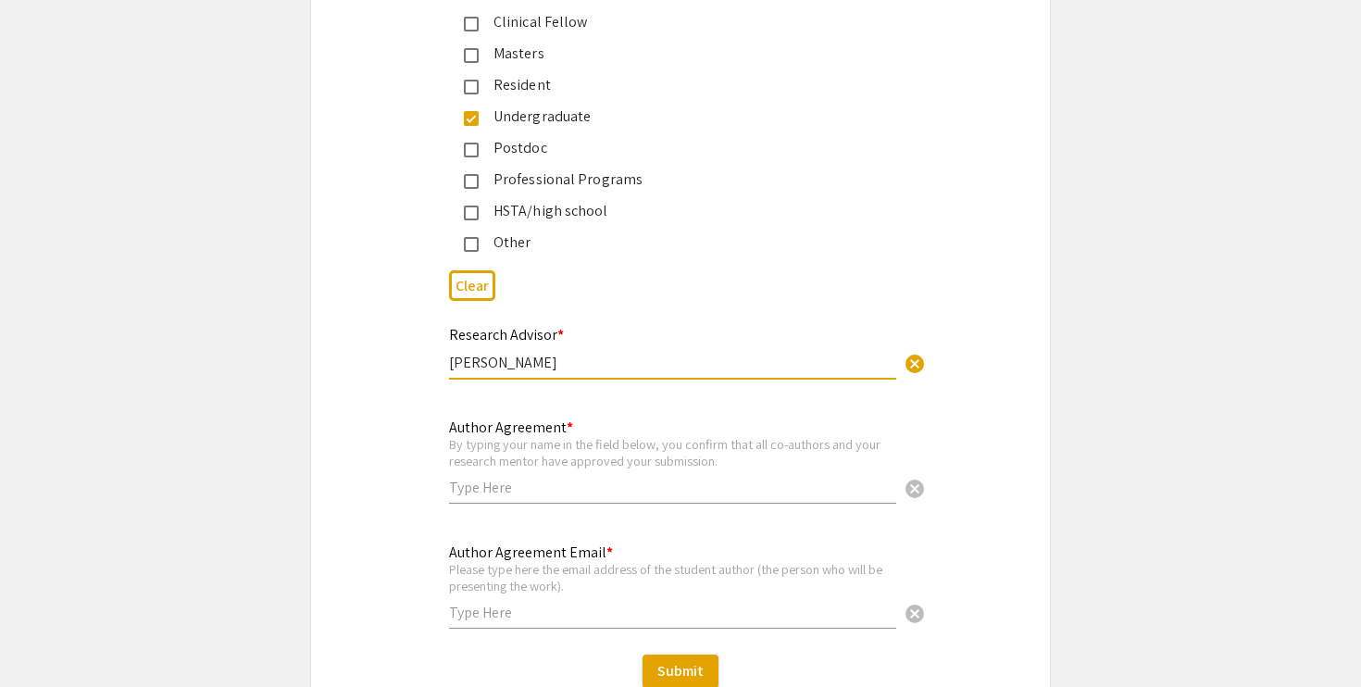
type input "[PERSON_NAME]"
click at [496, 478] on input "text" at bounding box center [672, 487] width 447 height 19
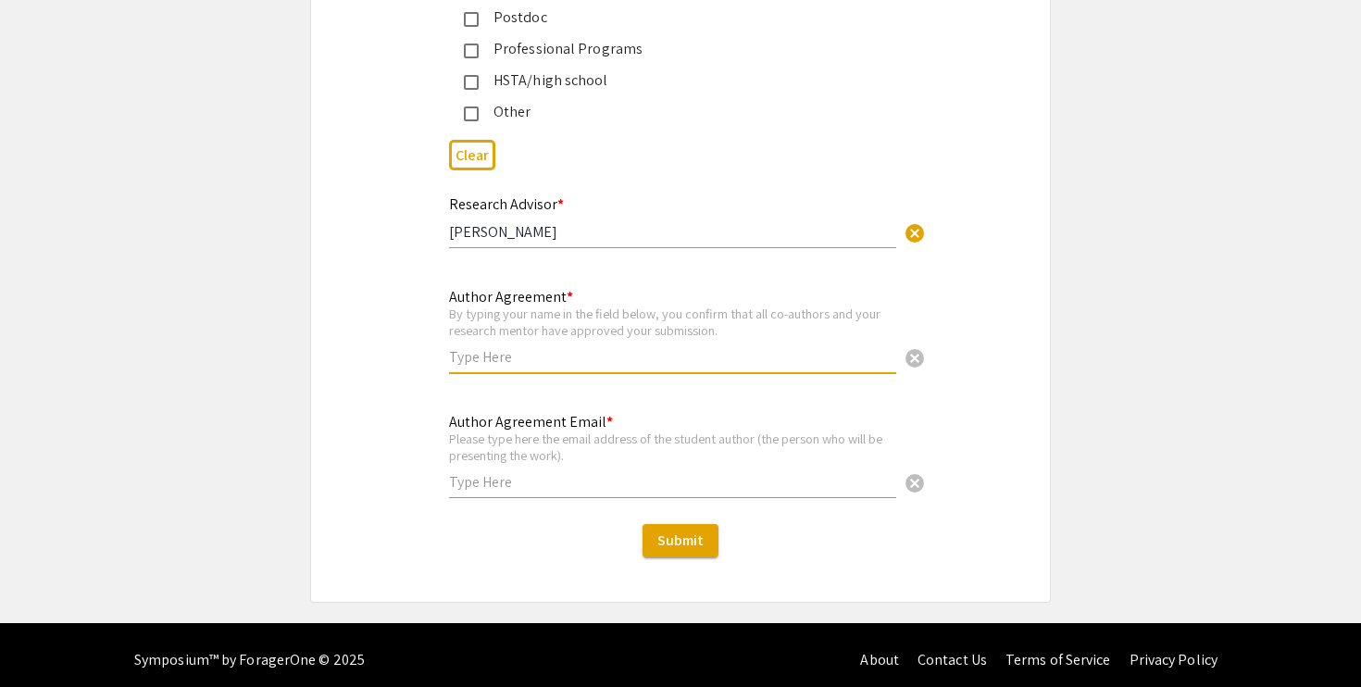
scroll to position [4611, 0]
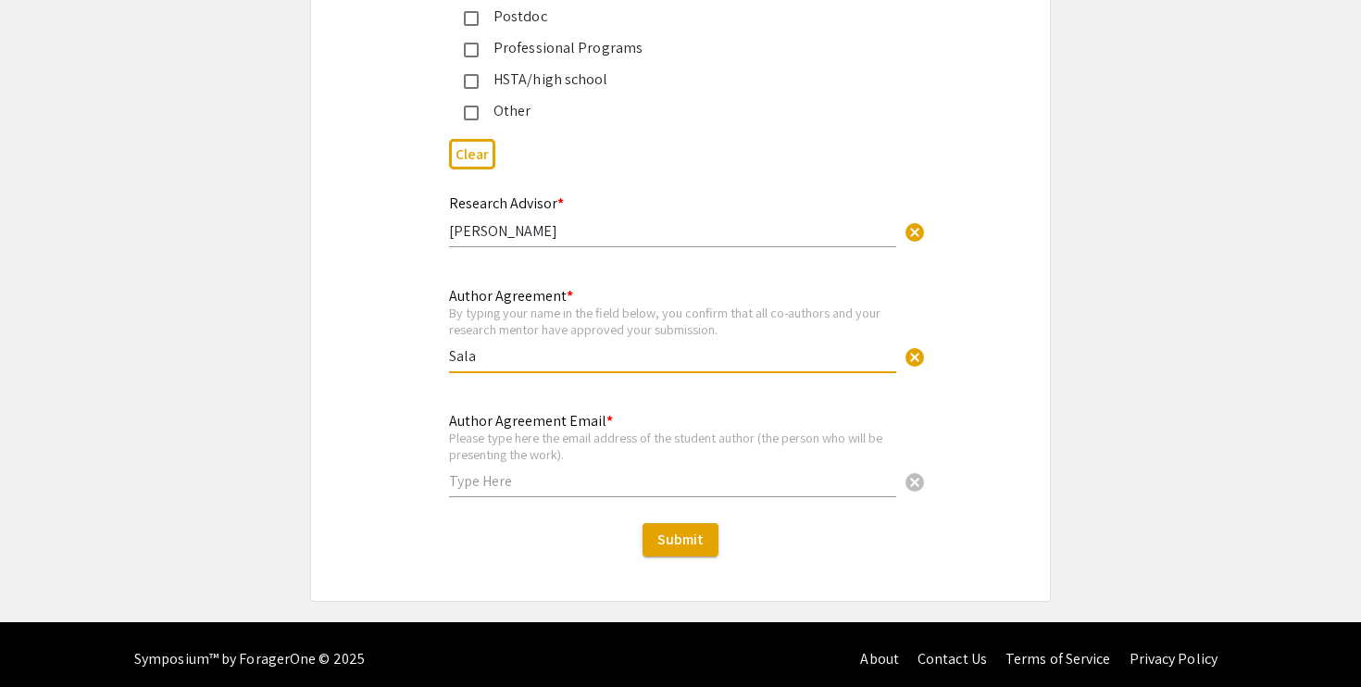
type input "[PERSON_NAME]"
click at [496, 481] on input "text" at bounding box center [672, 480] width 447 height 19
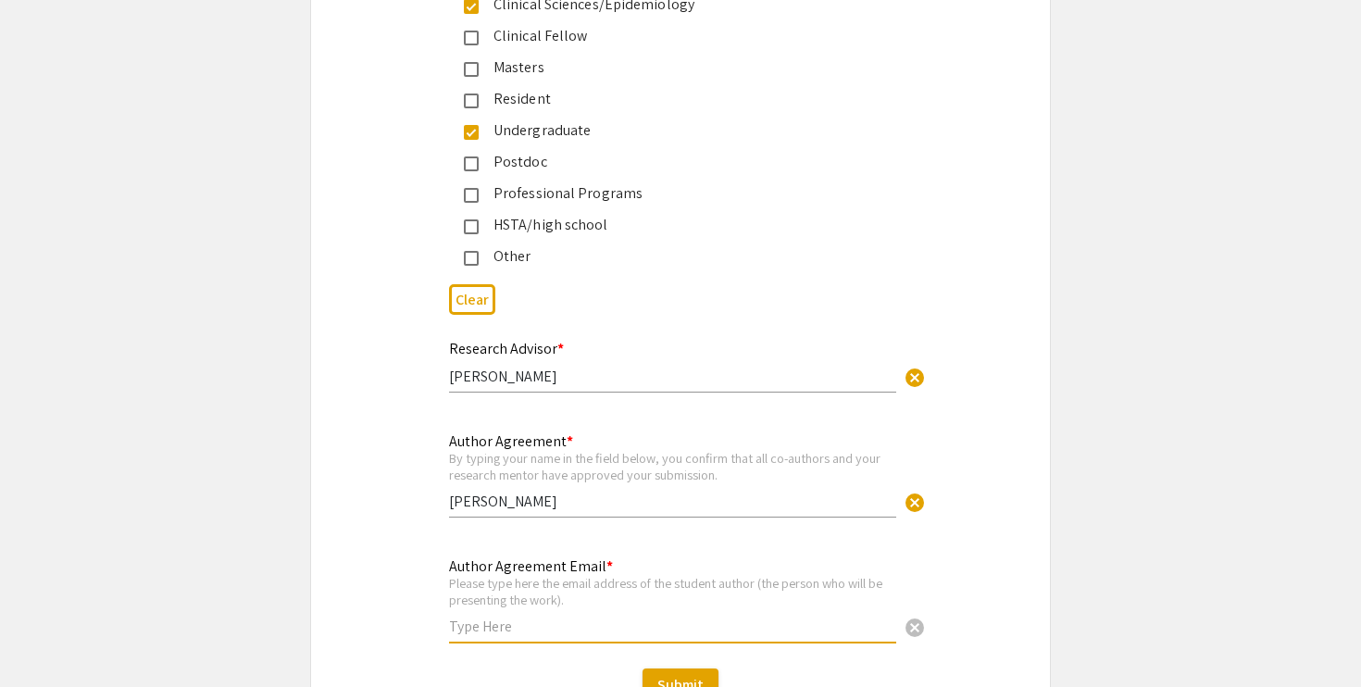
scroll to position [3831, 0]
